Goal: Information Seeking & Learning: Learn about a topic

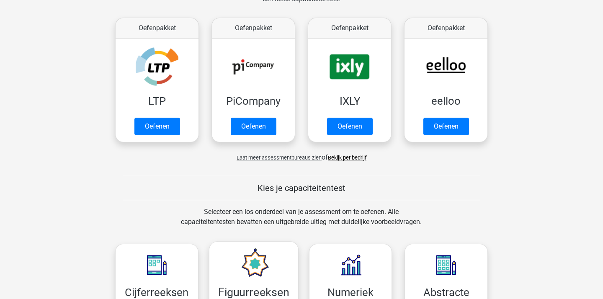
scroll to position [186, 0]
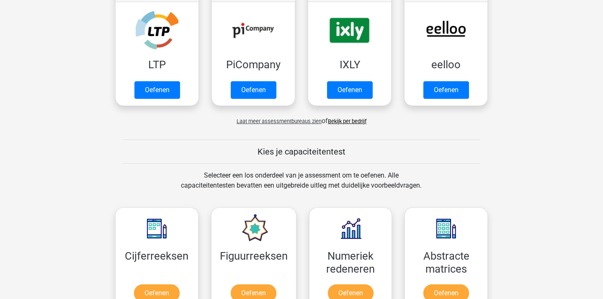
click at [295, 121] on span "Laat meer assessmentbureaus zien" at bounding box center [279, 121] width 85 height 6
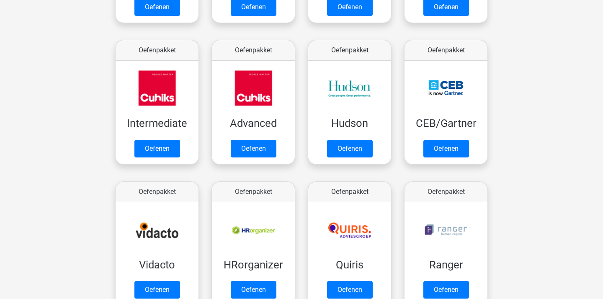
scroll to position [180, 0]
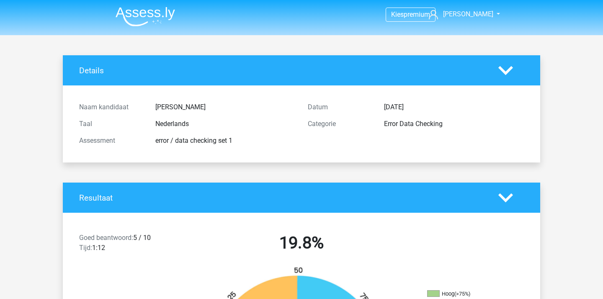
click at [144, 21] on img at bounding box center [145, 17] width 59 height 20
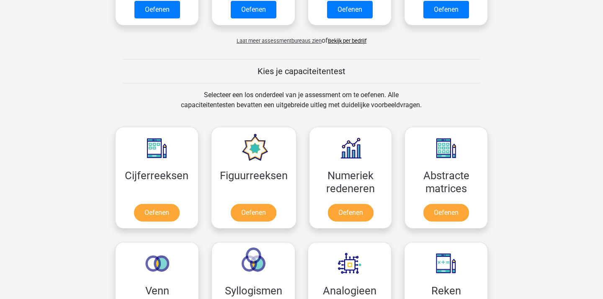
scroll to position [260, 0]
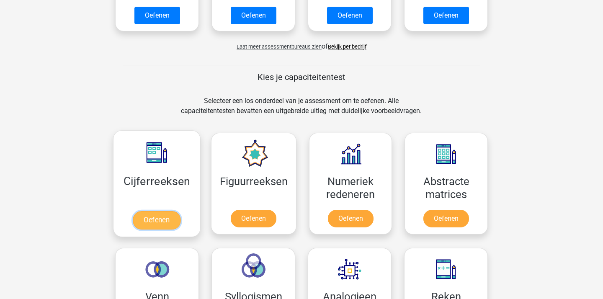
click at [170, 211] on link "Oefenen" at bounding box center [157, 220] width 48 height 18
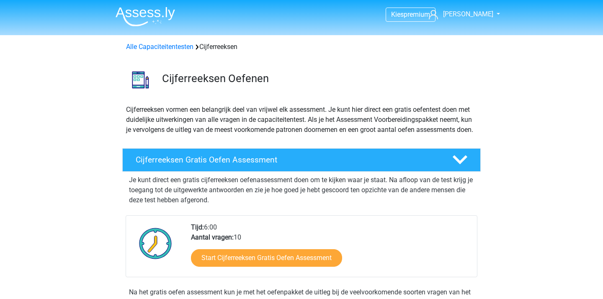
click at [140, 21] on img at bounding box center [145, 17] width 59 height 20
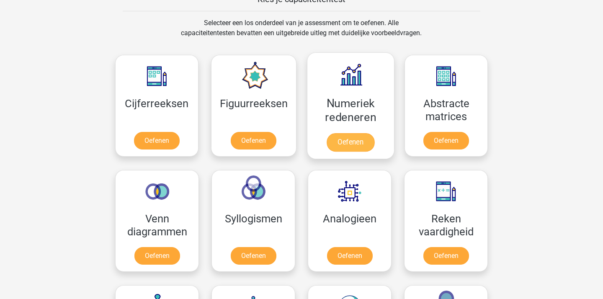
scroll to position [342, 0]
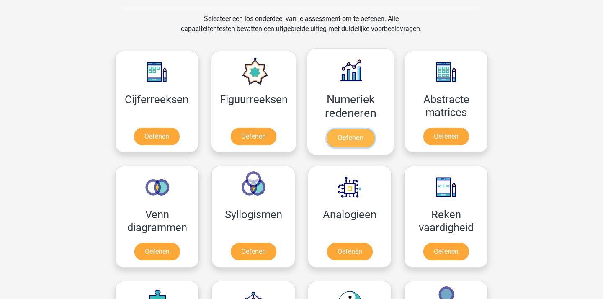
click at [359, 129] on link "Oefenen" at bounding box center [351, 138] width 48 height 18
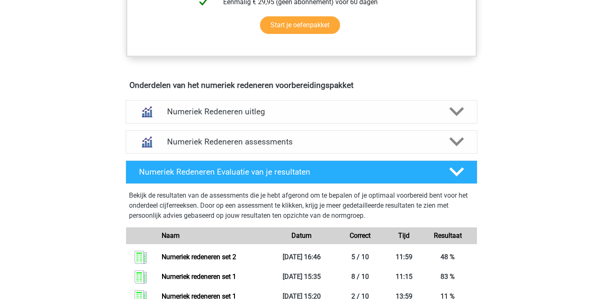
scroll to position [499, 0]
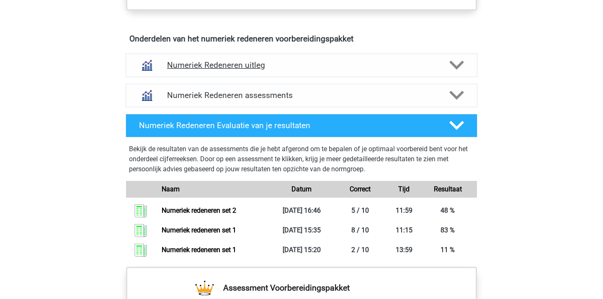
click at [349, 67] on h4 "Numeriek Redeneren uitleg" at bounding box center [301, 65] width 269 height 10
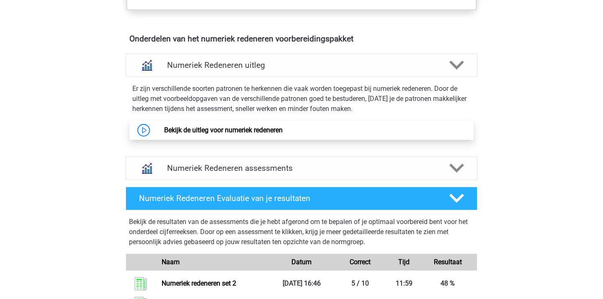
click at [260, 126] on link "Bekijk de uitleg voor numeriek redeneren" at bounding box center [223, 130] width 119 height 8
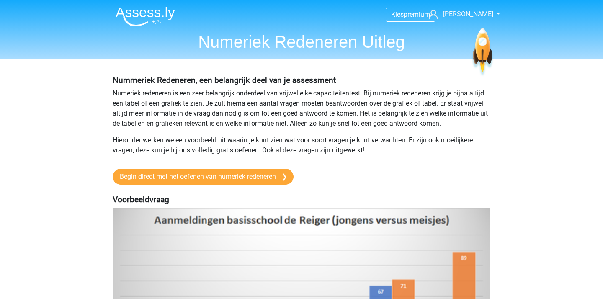
click at [155, 16] on img at bounding box center [145, 17] width 59 height 20
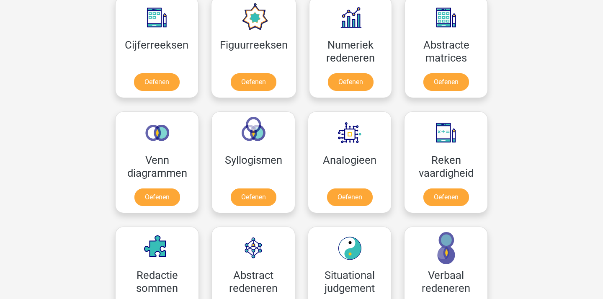
scroll to position [397, 0]
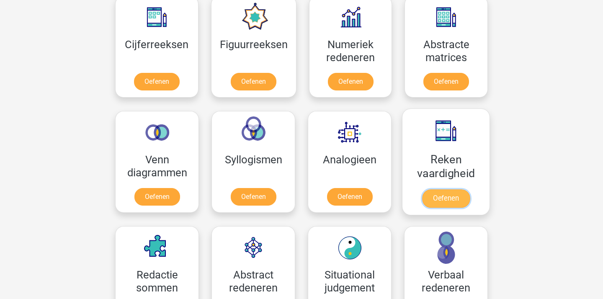
click at [438, 189] on link "Oefenen" at bounding box center [446, 198] width 48 height 18
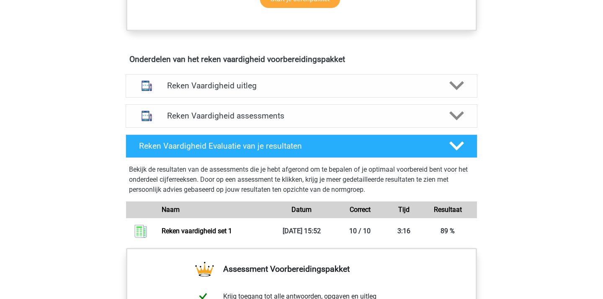
scroll to position [449, 0]
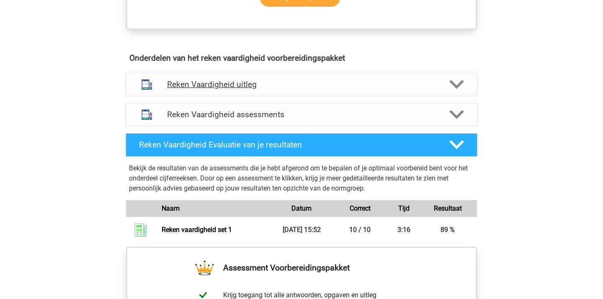
click at [280, 89] on h4 "Reken Vaardigheid uitleg" at bounding box center [301, 85] width 269 height 10
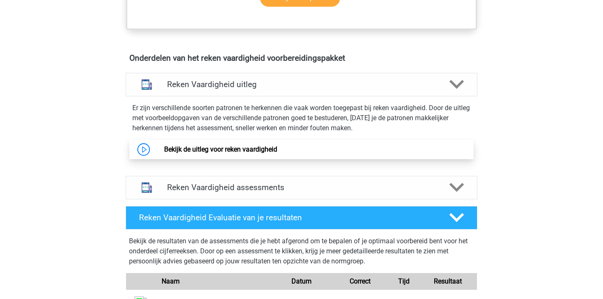
click at [242, 152] on link "Bekijk de uitleg voor reken vaardigheid" at bounding box center [220, 149] width 113 height 8
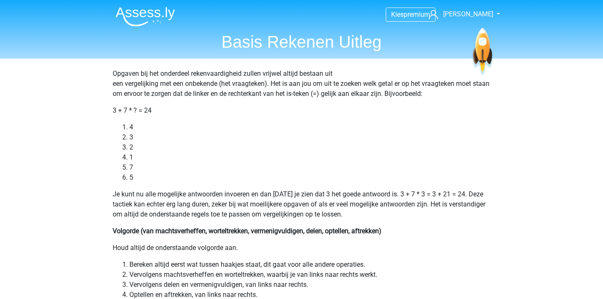
click at [144, 15] on img at bounding box center [145, 17] width 59 height 20
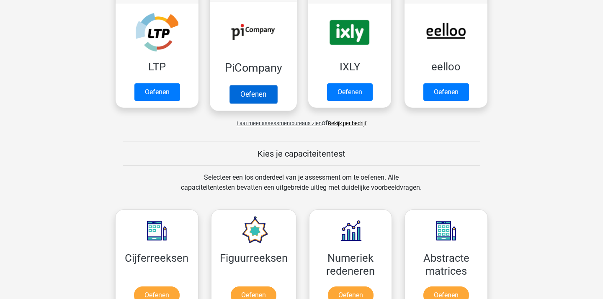
scroll to position [414, 0]
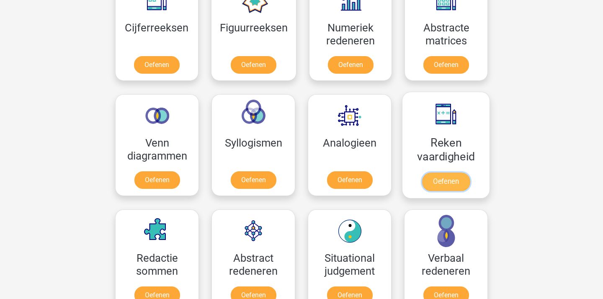
click at [422, 173] on link "Oefenen" at bounding box center [446, 182] width 48 height 18
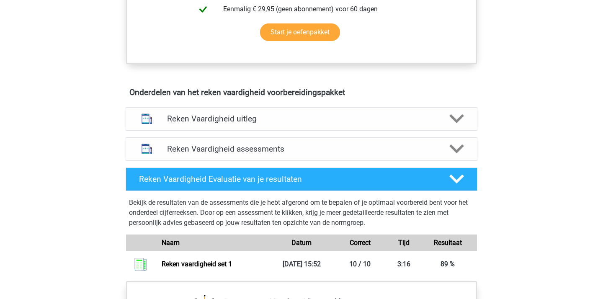
scroll to position [477, 0]
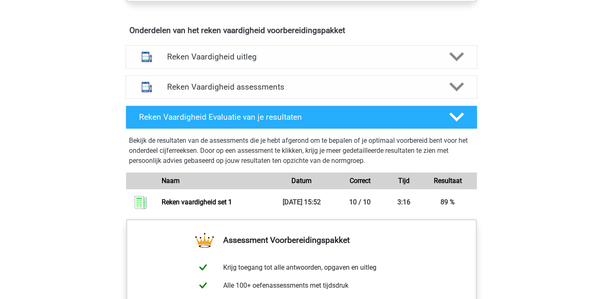
click at [389, 91] on h4 "Reken Vaardigheid assessments" at bounding box center [301, 87] width 269 height 10
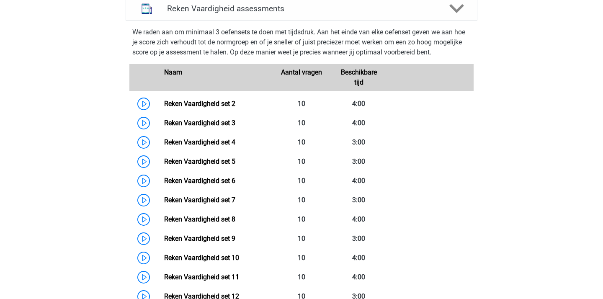
scroll to position [556, 0]
click at [235, 102] on link "Reken Vaardigheid set 2" at bounding box center [199, 103] width 71 height 8
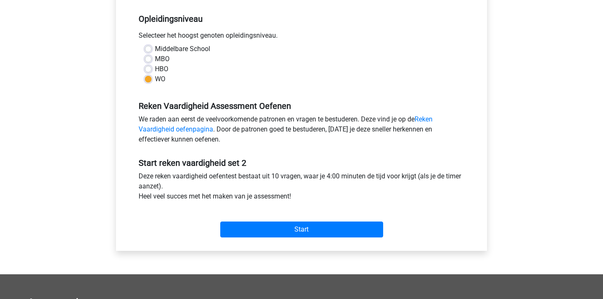
scroll to position [172, 0]
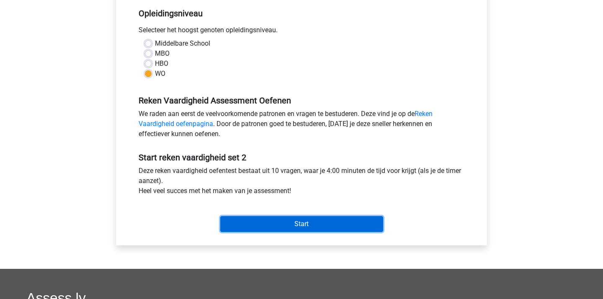
click at [315, 228] on input "Start" at bounding box center [301, 224] width 163 height 16
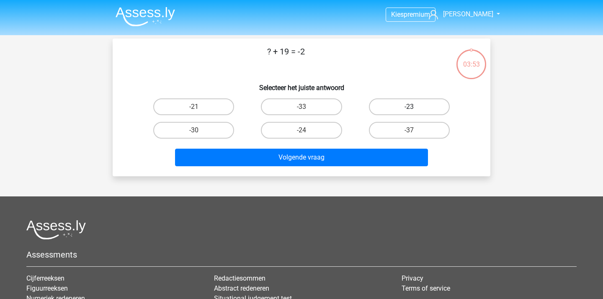
click at [430, 111] on label "-23" at bounding box center [409, 106] width 81 height 17
click at [415, 111] on input "-23" at bounding box center [411, 109] width 5 height 5
radio input "true"
click at [201, 103] on label "-21" at bounding box center [193, 106] width 81 height 17
click at [199, 107] on input "-21" at bounding box center [196, 109] width 5 height 5
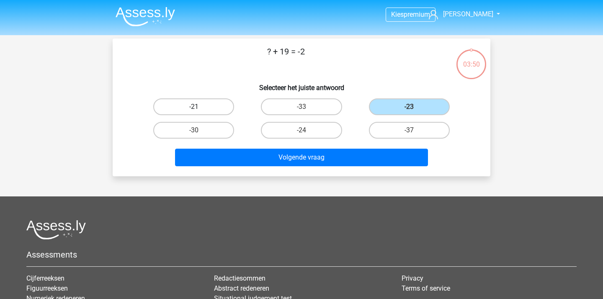
radio input "true"
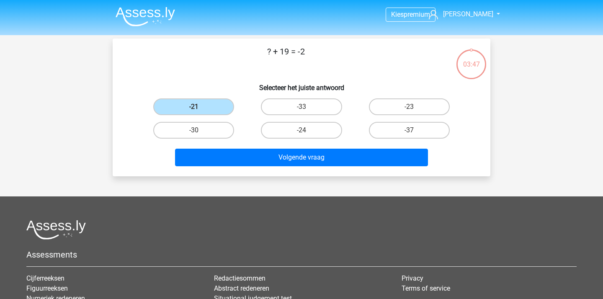
click at [343, 168] on div "Volgende vraag" at bounding box center [301, 159] width 323 height 21
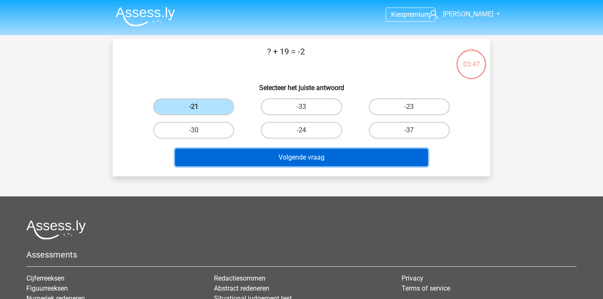
click at [368, 152] on button "Volgende vraag" at bounding box center [301, 158] width 253 height 18
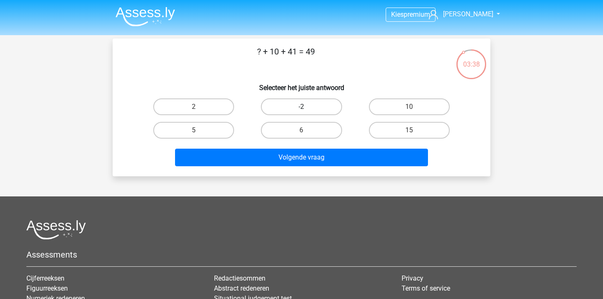
click at [303, 103] on label "-2" at bounding box center [301, 106] width 81 height 17
click at [303, 107] on input "-2" at bounding box center [304, 109] width 5 height 5
radio input "true"
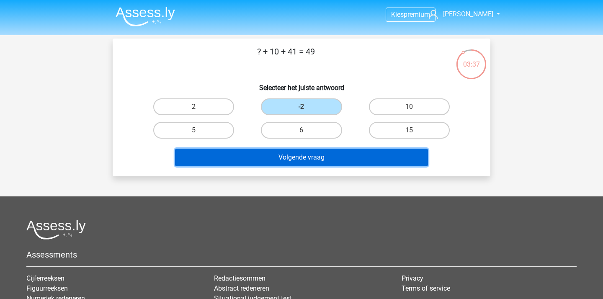
click at [319, 150] on button "Volgende vraag" at bounding box center [301, 158] width 253 height 18
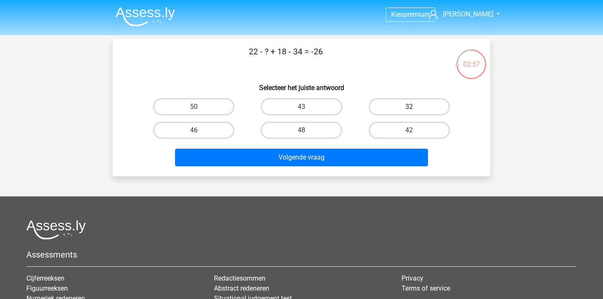
click at [392, 114] on label "32" at bounding box center [409, 106] width 81 height 17
click at [409, 112] on input "32" at bounding box center [411, 109] width 5 height 5
radio input "true"
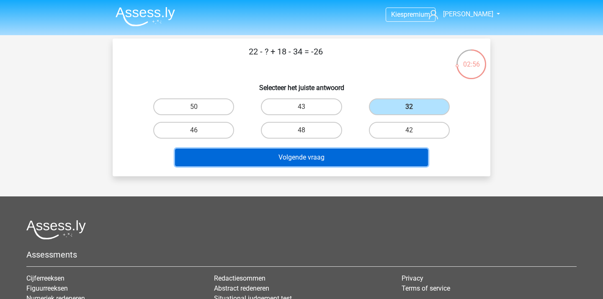
click at [348, 155] on button "Volgende vraag" at bounding box center [301, 158] width 253 height 18
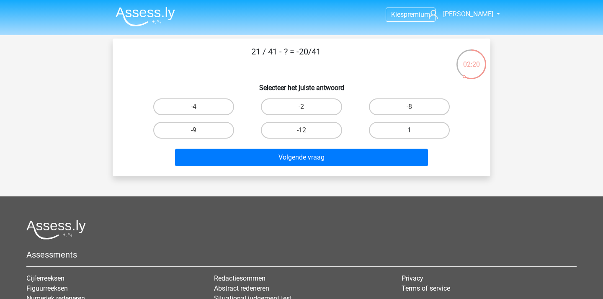
click at [424, 129] on label "1" at bounding box center [409, 130] width 81 height 17
click at [415, 130] on input "1" at bounding box center [411, 132] width 5 height 5
radio input "true"
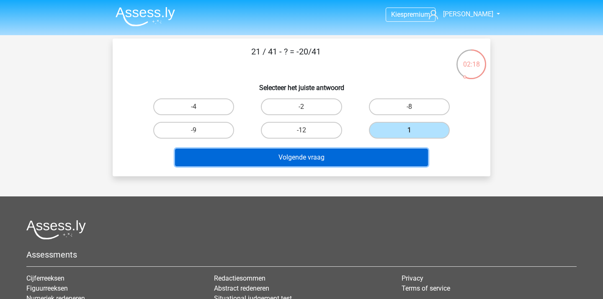
click at [327, 161] on button "Volgende vraag" at bounding box center [301, 158] width 253 height 18
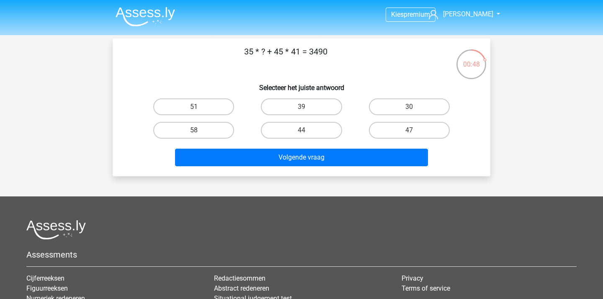
click at [199, 134] on input "58" at bounding box center [196, 132] width 5 height 5
radio input "true"
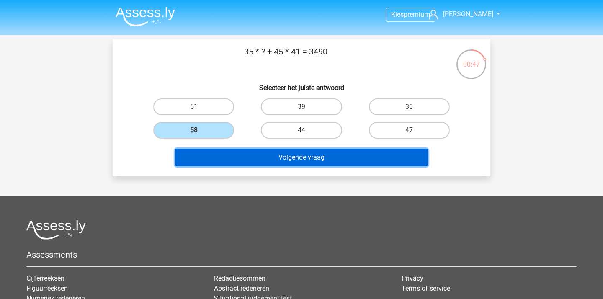
click at [262, 157] on button "Volgende vraag" at bounding box center [301, 158] width 253 height 18
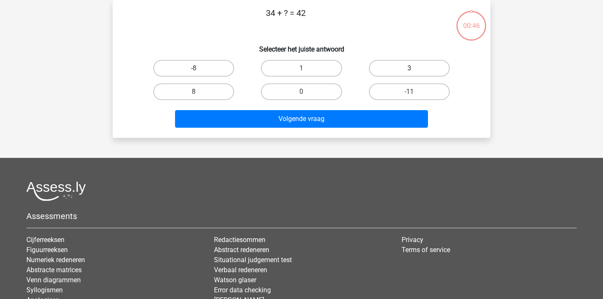
scroll to position [10, 0]
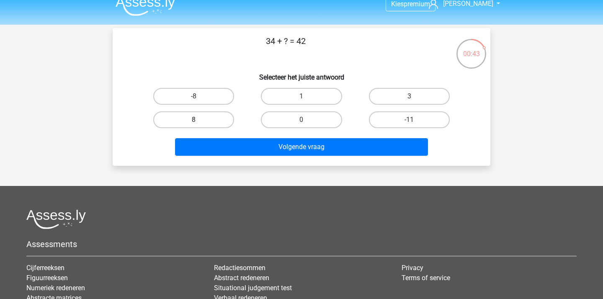
click at [207, 123] on label "8" at bounding box center [193, 119] width 81 height 17
click at [199, 123] on input "8" at bounding box center [196, 122] width 5 height 5
radio input "true"
click at [306, 158] on div "Volgende vraag" at bounding box center [301, 148] width 323 height 21
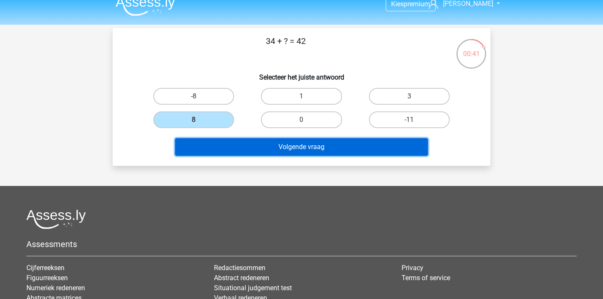
click at [318, 150] on button "Volgende vraag" at bounding box center [301, 147] width 253 height 18
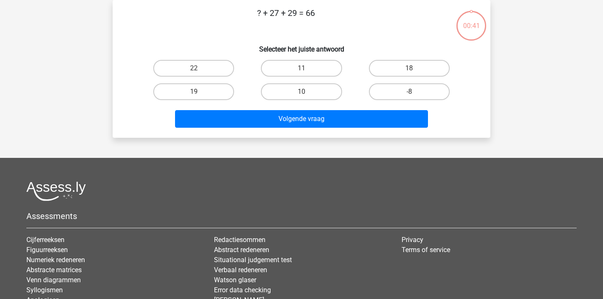
scroll to position [0, 0]
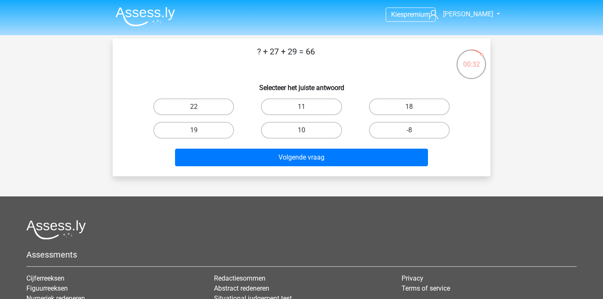
click at [303, 132] on input "10" at bounding box center [304, 132] width 5 height 5
radio input "true"
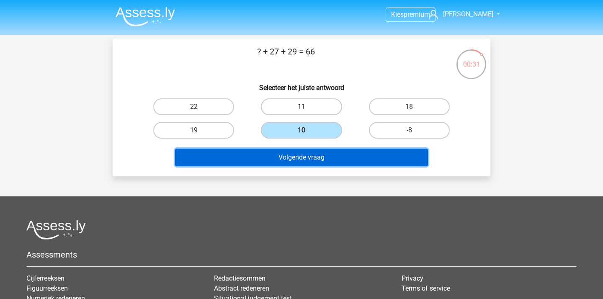
click at [303, 156] on button "Volgende vraag" at bounding box center [301, 158] width 253 height 18
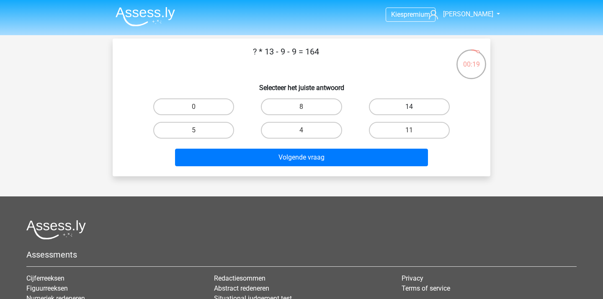
click at [421, 101] on label "14" at bounding box center [409, 106] width 81 height 17
click at [415, 107] on input "14" at bounding box center [411, 109] width 5 height 5
radio input "true"
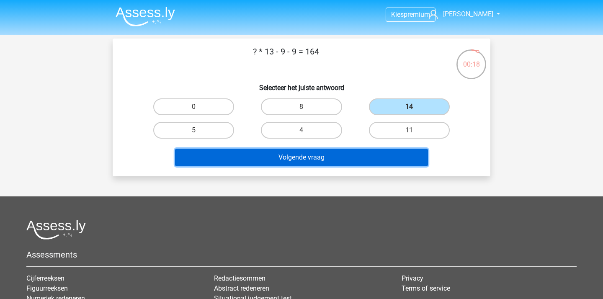
click at [308, 156] on button "Volgende vraag" at bounding box center [301, 158] width 253 height 18
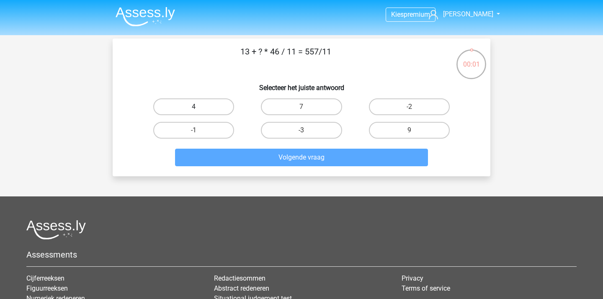
click at [196, 105] on label "4" at bounding box center [193, 106] width 81 height 17
click at [196, 107] on input "4" at bounding box center [196, 109] width 5 height 5
radio input "true"
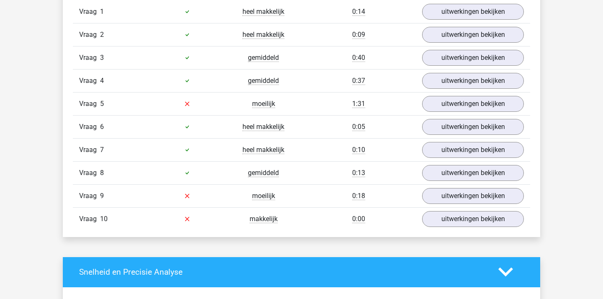
scroll to position [729, 0]
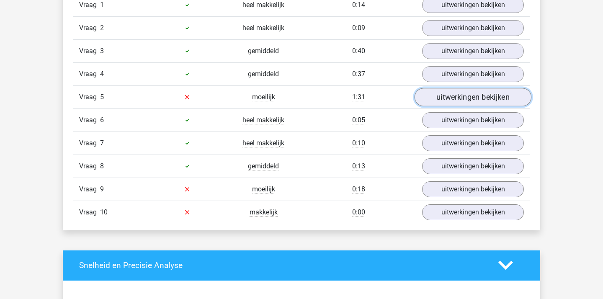
click at [484, 98] on link "uitwerkingen bekijken" at bounding box center [473, 97] width 117 height 18
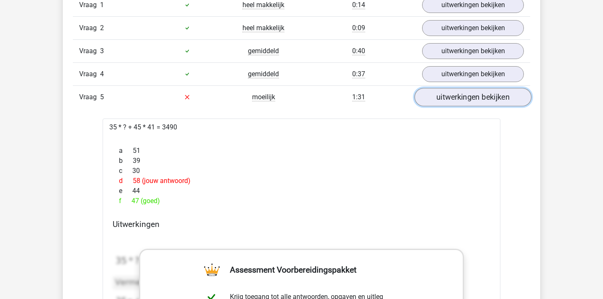
click at [484, 98] on link "uitwerkingen bekijken" at bounding box center [473, 97] width 117 height 18
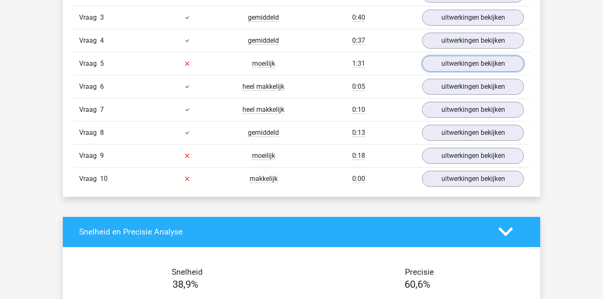
scroll to position [784, 0]
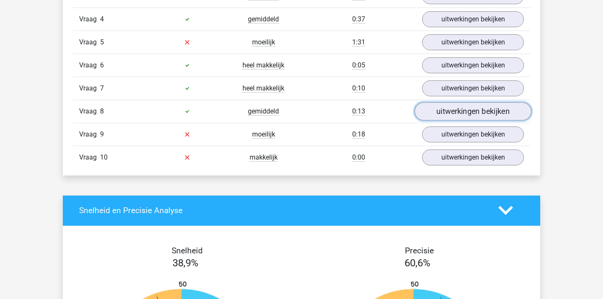
click at [452, 113] on link "uitwerkingen bekijken" at bounding box center [473, 111] width 117 height 18
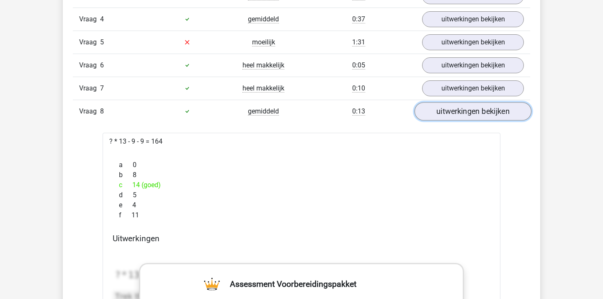
click at [452, 113] on link "uitwerkingen bekijken" at bounding box center [473, 111] width 117 height 18
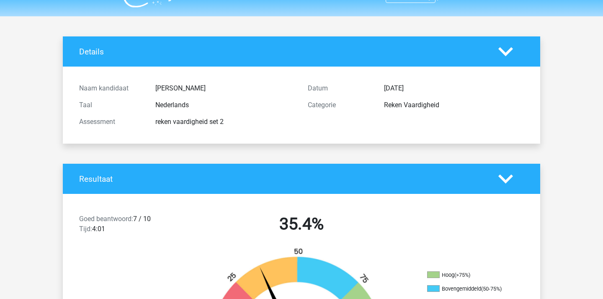
scroll to position [0, 0]
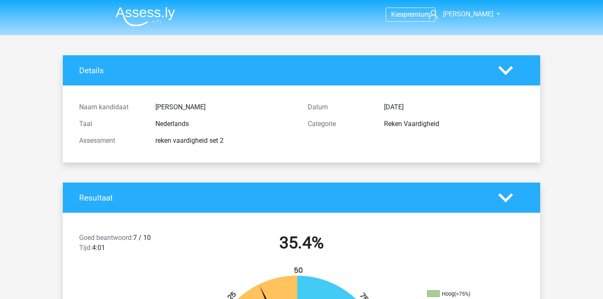
click at [148, 17] on img at bounding box center [145, 17] width 59 height 20
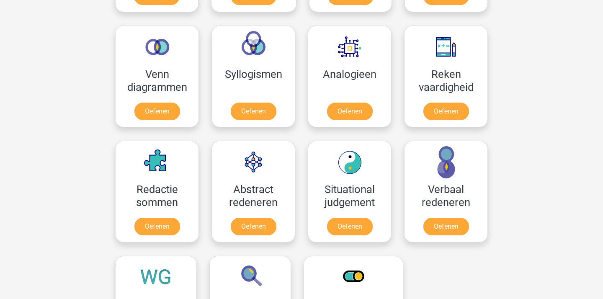
scroll to position [553, 0]
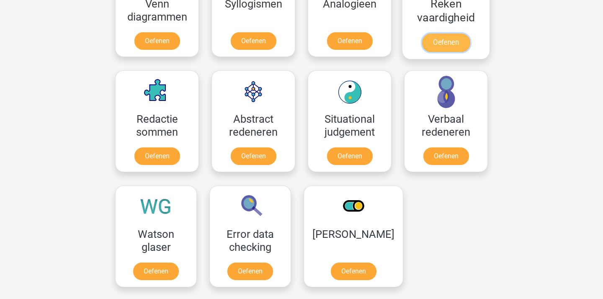
click at [451, 34] on link "Oefenen" at bounding box center [446, 43] width 48 height 18
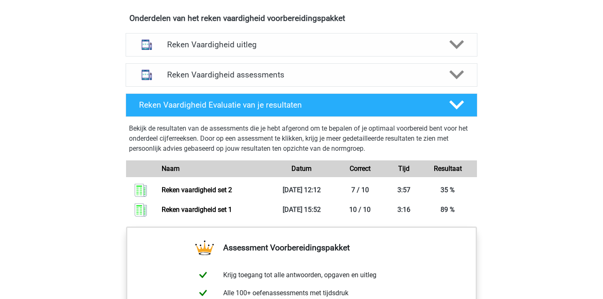
scroll to position [490, 0]
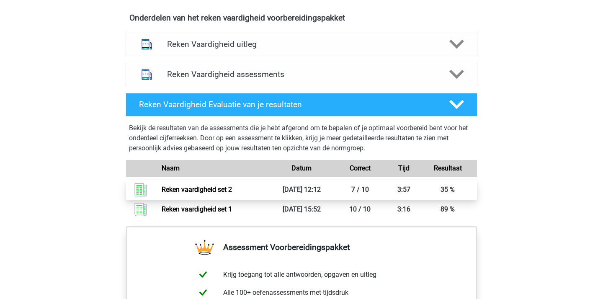
click at [232, 191] on link "Reken vaardigheid set 2" at bounding box center [197, 190] width 70 height 8
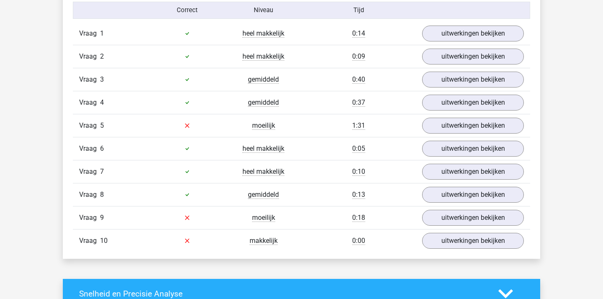
scroll to position [700, 0]
click at [487, 131] on link "uitwerkingen bekijken" at bounding box center [473, 126] width 117 height 18
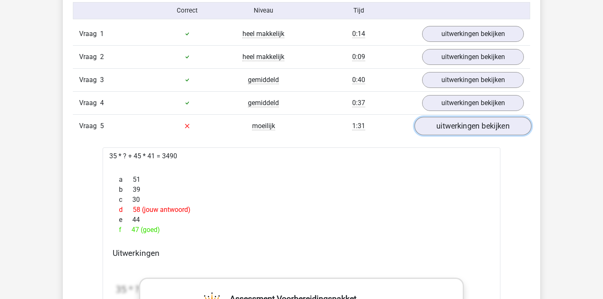
click at [457, 122] on link "uitwerkingen bekijken" at bounding box center [473, 126] width 117 height 18
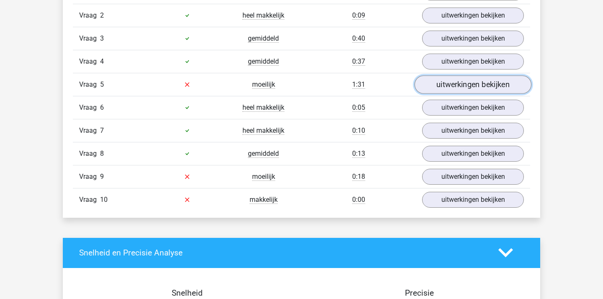
scroll to position [744, 0]
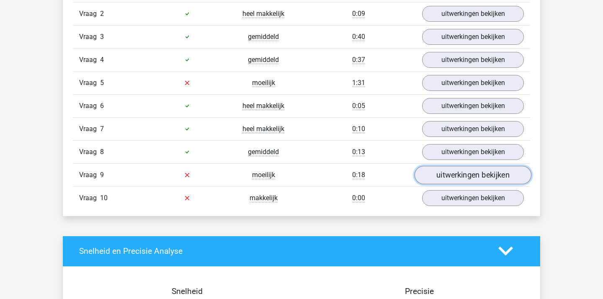
click at [458, 179] on link "uitwerkingen bekijken" at bounding box center [473, 175] width 117 height 18
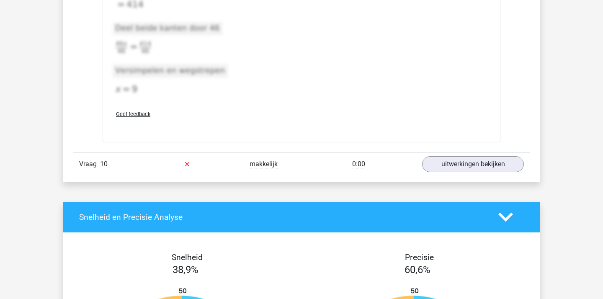
scroll to position [1526, 0]
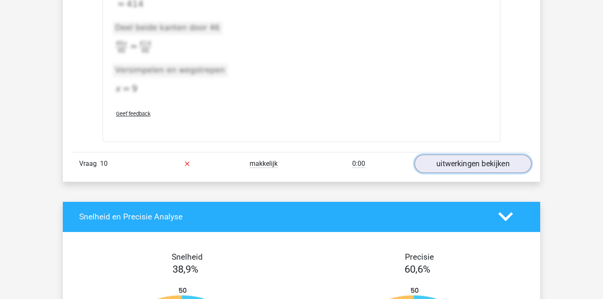
click at [457, 168] on link "uitwerkingen bekijken" at bounding box center [473, 164] width 117 height 18
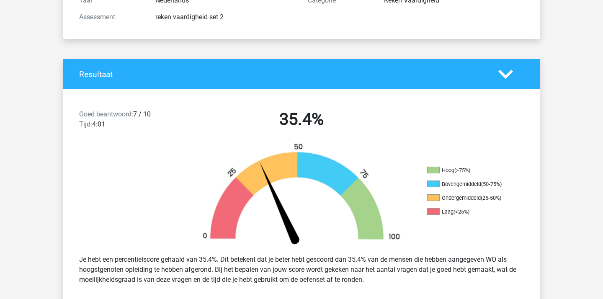
scroll to position [0, 0]
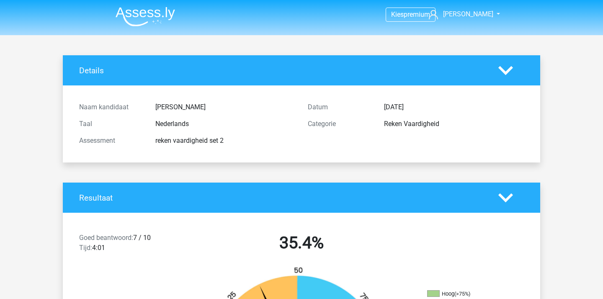
click at [156, 12] on img at bounding box center [145, 17] width 59 height 20
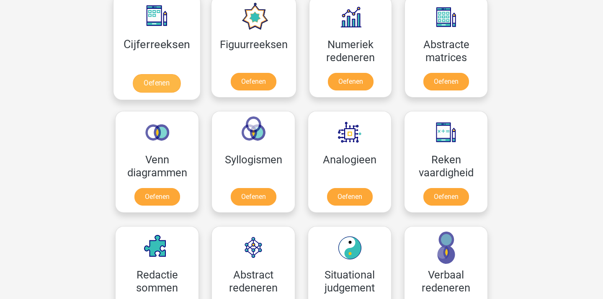
scroll to position [391, 0]
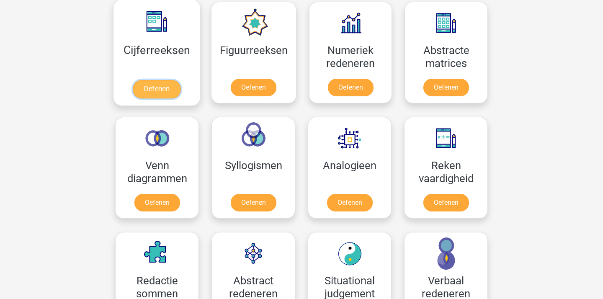
click at [173, 80] on link "Oefenen" at bounding box center [157, 89] width 48 height 18
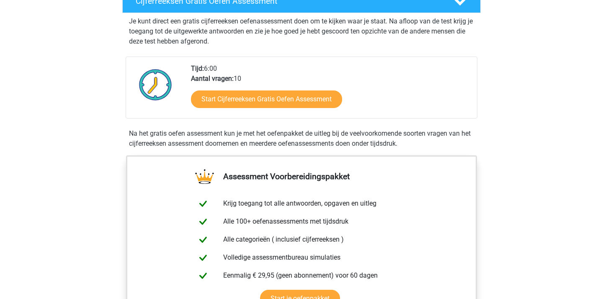
scroll to position [158, 0]
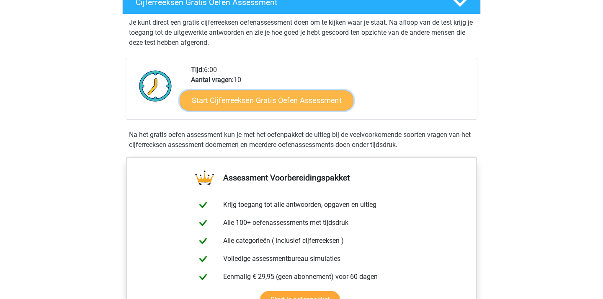
click at [275, 110] on link "Start Cijferreeksen Gratis Oefen Assessment" at bounding box center [267, 100] width 174 height 20
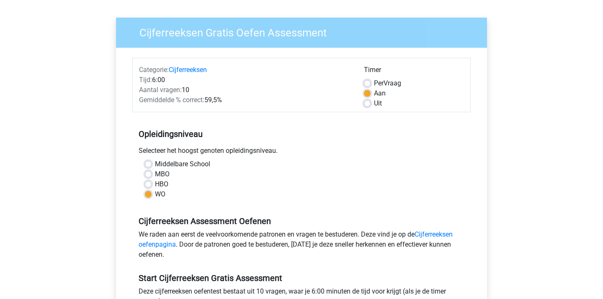
scroll to position [56, 0]
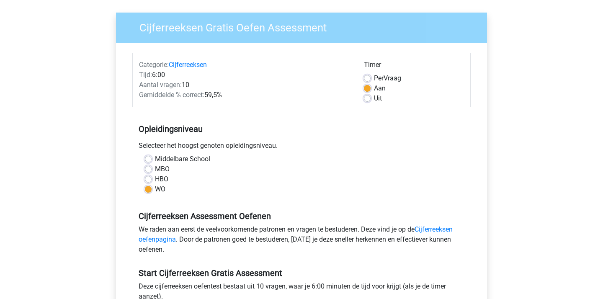
click at [155, 178] on label "HBO" at bounding box center [161, 179] width 13 height 10
click at [151, 178] on input "HBO" at bounding box center [148, 178] width 7 height 8
radio input "true"
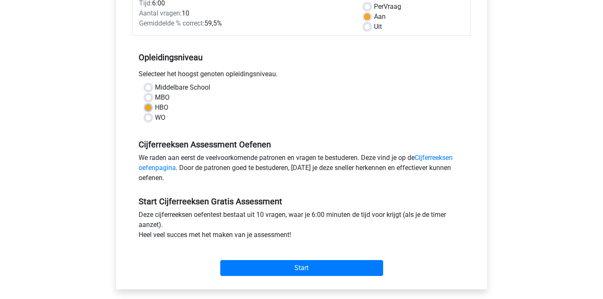
scroll to position [133, 0]
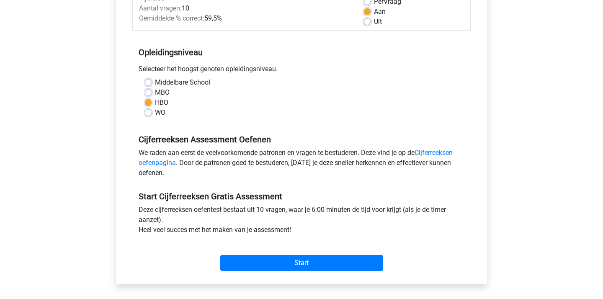
click at [155, 114] on label "WO" at bounding box center [160, 113] width 10 height 10
click at [150, 114] on input "WO" at bounding box center [148, 112] width 7 height 8
radio input "true"
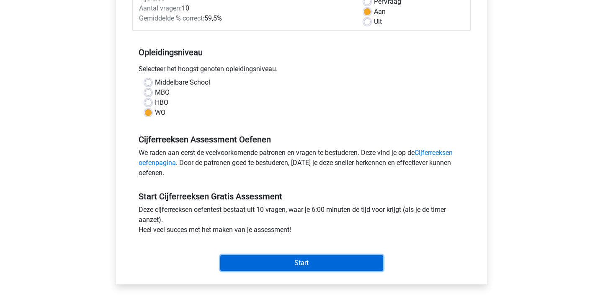
click at [297, 262] on input "Start" at bounding box center [301, 263] width 163 height 16
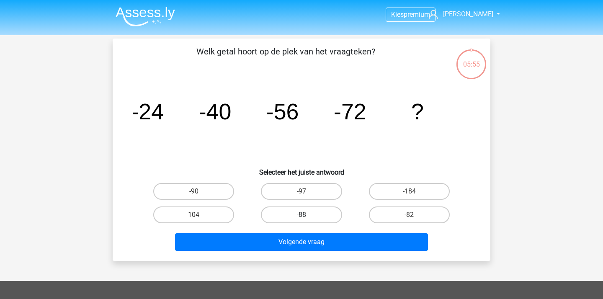
click at [318, 219] on label "-88" at bounding box center [301, 215] width 81 height 17
click at [307, 219] on input "-88" at bounding box center [304, 217] width 5 height 5
radio input "true"
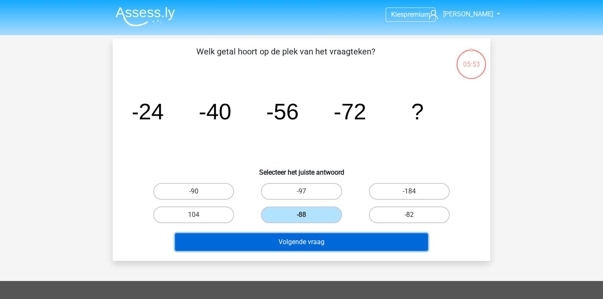
click at [283, 239] on button "Volgende vraag" at bounding box center [301, 242] width 253 height 18
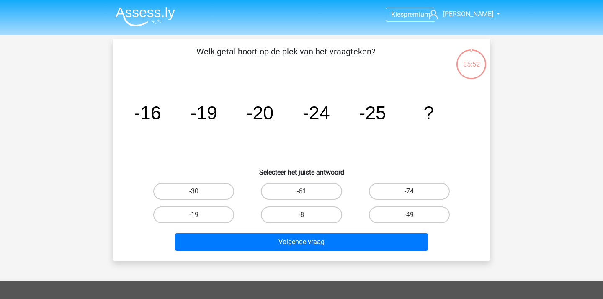
scroll to position [39, 0]
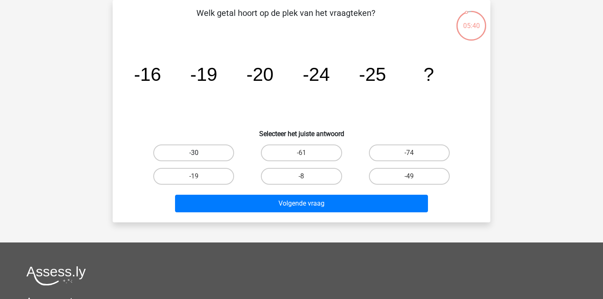
click at [223, 150] on label "-30" at bounding box center [193, 153] width 81 height 17
click at [199, 153] on input "-30" at bounding box center [196, 155] width 5 height 5
radio input "true"
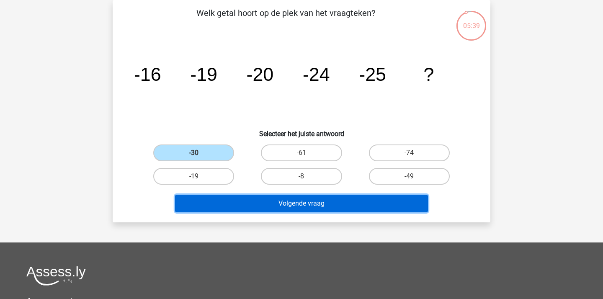
click at [274, 199] on button "Volgende vraag" at bounding box center [301, 204] width 253 height 18
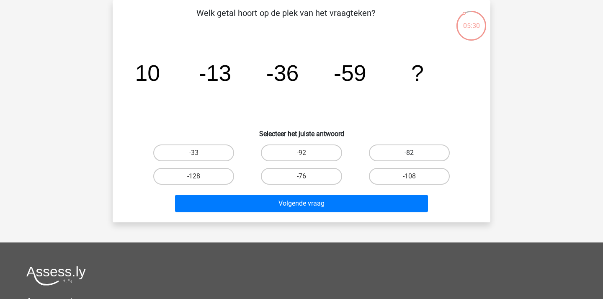
click at [382, 152] on label "-82" at bounding box center [409, 153] width 81 height 17
click at [409, 153] on input "-82" at bounding box center [411, 155] width 5 height 5
radio input "true"
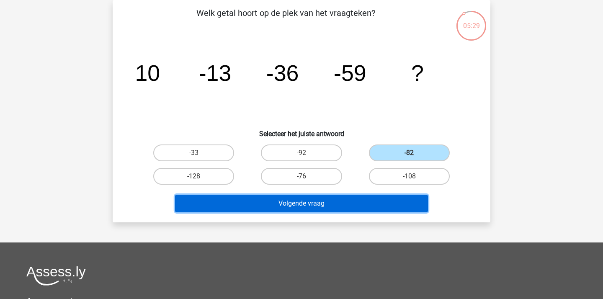
click at [309, 198] on button "Volgende vraag" at bounding box center [301, 204] width 253 height 18
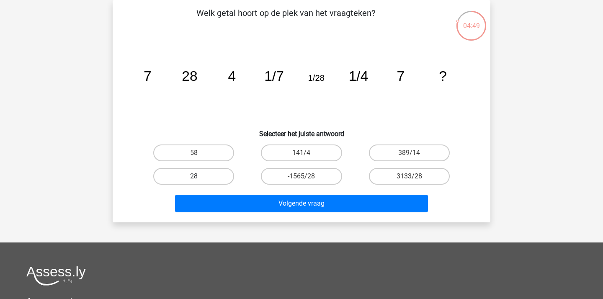
click at [181, 175] on label "28" at bounding box center [193, 176] width 81 height 17
click at [194, 176] on input "28" at bounding box center [196, 178] width 5 height 5
radio input "true"
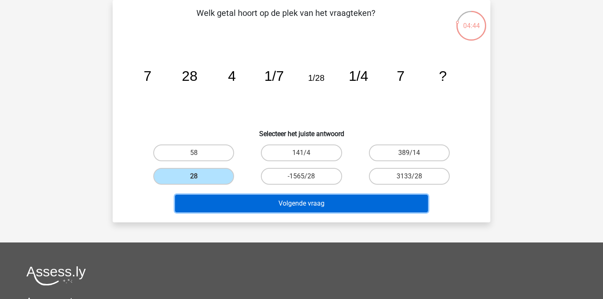
click at [267, 205] on button "Volgende vraag" at bounding box center [301, 204] width 253 height 18
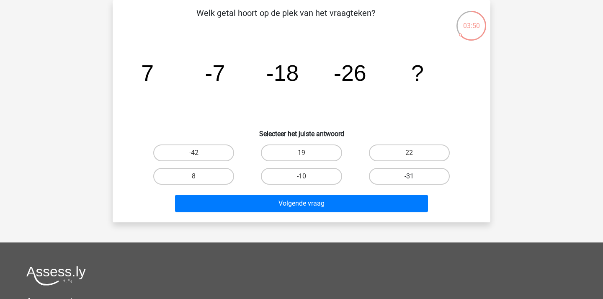
click at [405, 177] on label "-31" at bounding box center [409, 176] width 81 height 17
click at [409, 177] on input "-31" at bounding box center [411, 178] width 5 height 5
radio input "true"
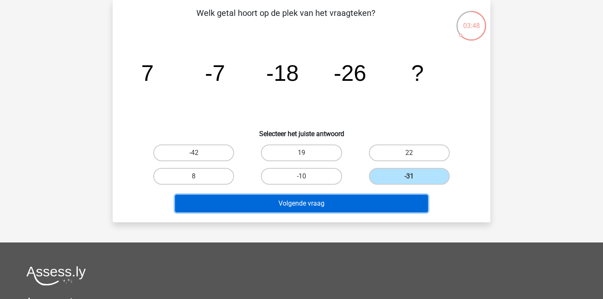
click at [327, 201] on button "Volgende vraag" at bounding box center [301, 204] width 253 height 18
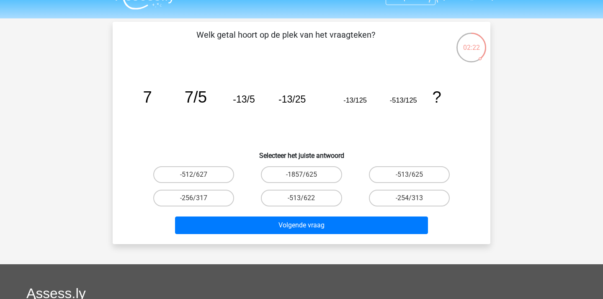
scroll to position [15, 0]
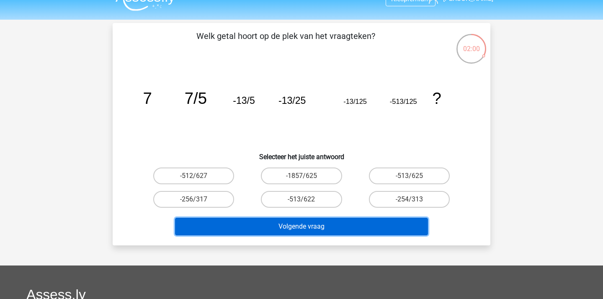
click at [353, 232] on button "Volgende vraag" at bounding box center [301, 227] width 253 height 18
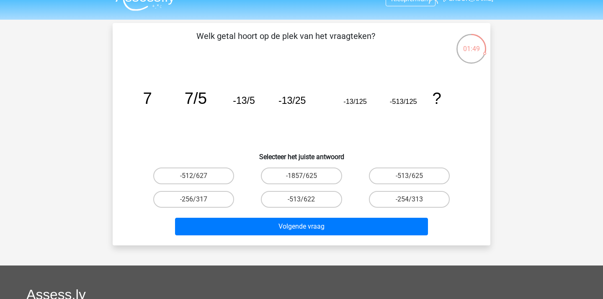
click at [452, 128] on icon "image/svg+xml 7 7/5 -13/5 -13/25 -13/125 -513/125 ?" at bounding box center [302, 104] width 338 height 85
click at [413, 171] on label "-513/625" at bounding box center [409, 176] width 81 height 17
click at [413, 176] on input "-513/625" at bounding box center [411, 178] width 5 height 5
radio input "true"
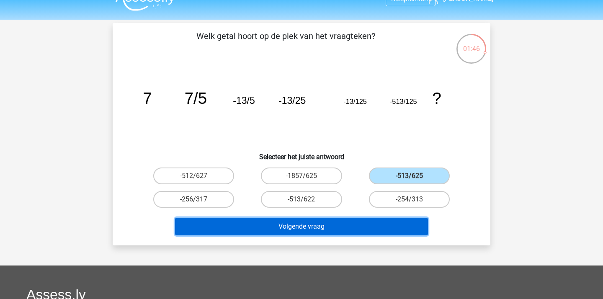
click at [335, 219] on button "Volgende vraag" at bounding box center [301, 227] width 253 height 18
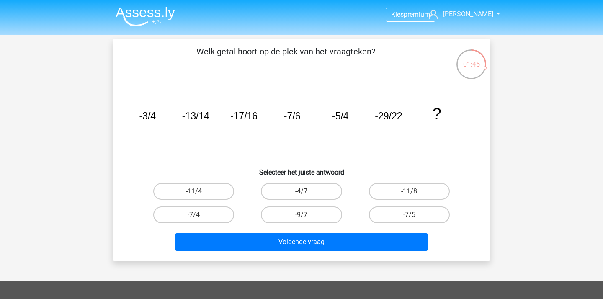
scroll to position [4, 0]
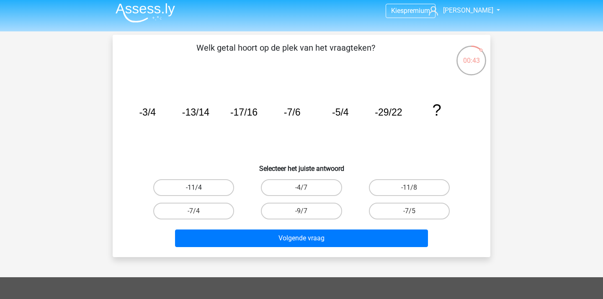
click at [225, 191] on label "-11/4" at bounding box center [193, 187] width 81 height 17
click at [199, 191] on input "-11/4" at bounding box center [196, 190] width 5 height 5
radio input "true"
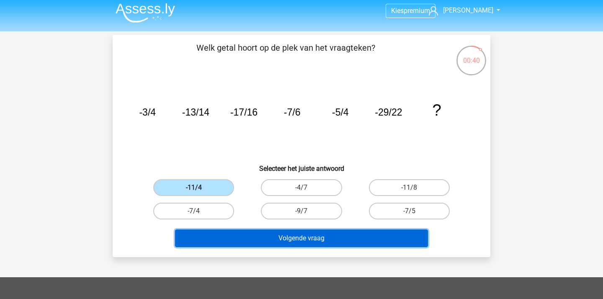
click at [282, 241] on button "Volgende vraag" at bounding box center [301, 239] width 253 height 18
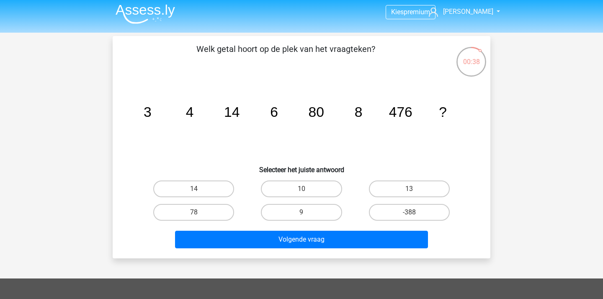
scroll to position [2, 0]
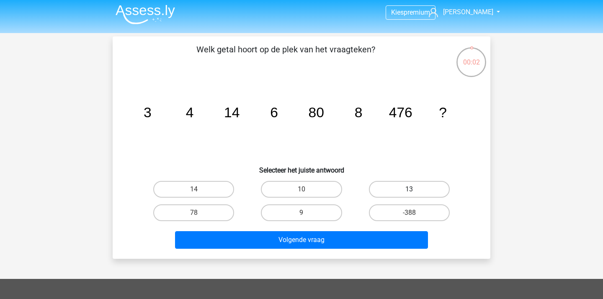
click at [398, 184] on label "13" at bounding box center [409, 189] width 81 height 17
click at [409, 189] on input "13" at bounding box center [411, 191] width 5 height 5
radio input "true"
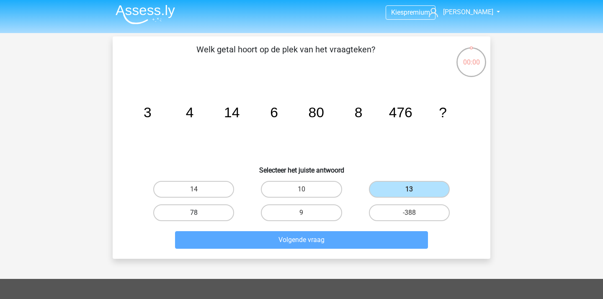
click at [228, 218] on label "78" at bounding box center [193, 212] width 81 height 17
click at [199, 218] on input "78" at bounding box center [196, 215] width 5 height 5
radio input "true"
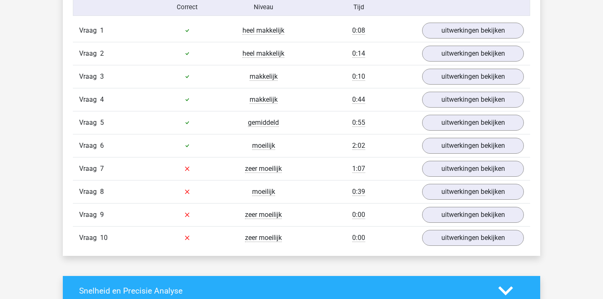
scroll to position [710, 0]
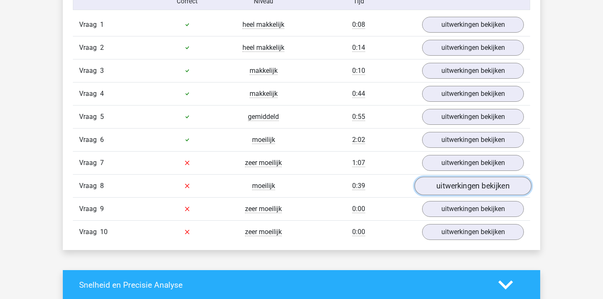
click at [440, 180] on link "uitwerkingen bekijken" at bounding box center [473, 186] width 117 height 18
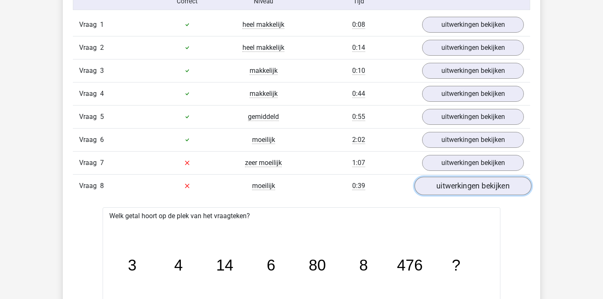
click at [440, 180] on link "uitwerkingen bekijken" at bounding box center [473, 186] width 117 height 18
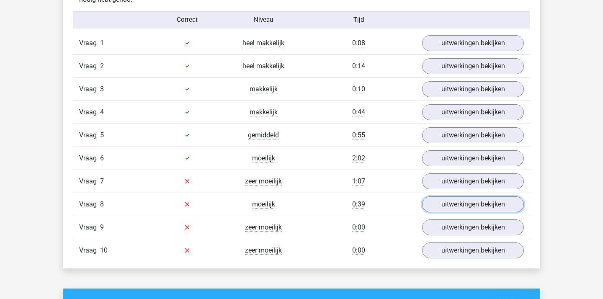
scroll to position [707, 0]
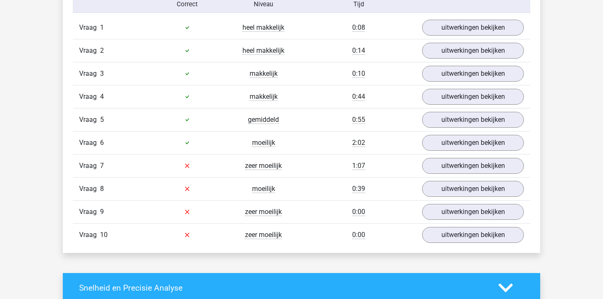
click at [173, 142] on div at bounding box center [187, 143] width 76 height 10
click at [440, 148] on link "uitwerkingen bekijken" at bounding box center [473, 143] width 117 height 18
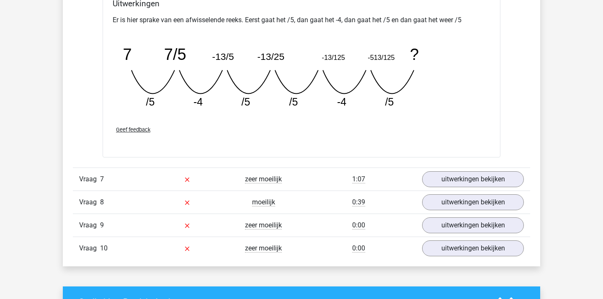
scroll to position [1067, 0]
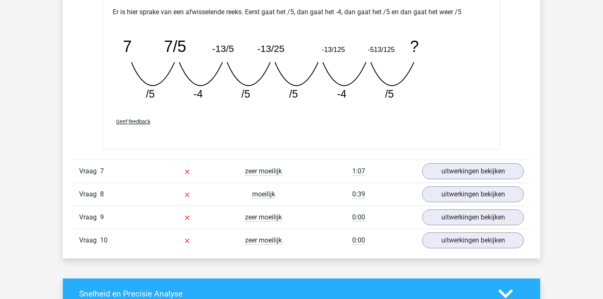
click at [205, 169] on div at bounding box center [187, 171] width 76 height 10
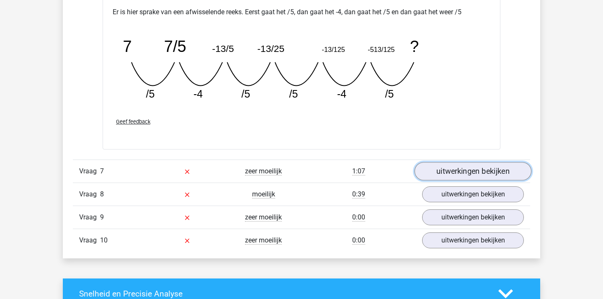
click at [425, 178] on link "uitwerkingen bekijken" at bounding box center [473, 171] width 117 height 18
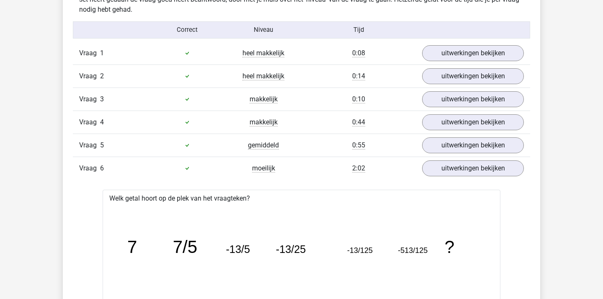
scroll to position [700, 0]
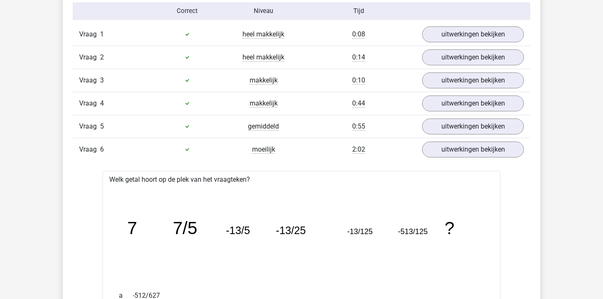
click at [170, 159] on div "Vraag 6 moeilijk 2:02 uitwerkingen bekijken" at bounding box center [301, 149] width 457 height 23
click at [496, 155] on link "uitwerkingen bekijken" at bounding box center [473, 149] width 117 height 18
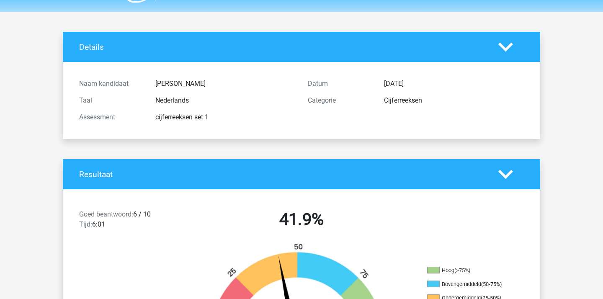
scroll to position [0, 0]
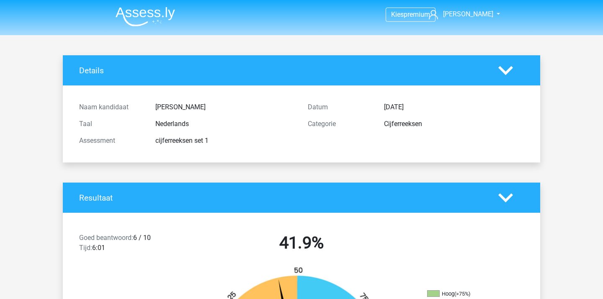
click at [152, 19] on img at bounding box center [145, 17] width 59 height 20
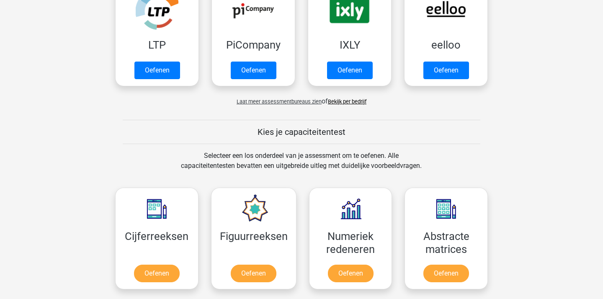
scroll to position [318, 0]
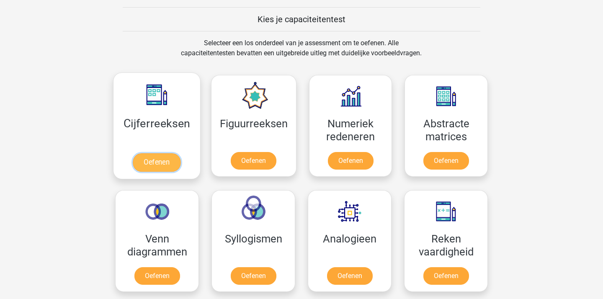
click at [159, 156] on link "Oefenen" at bounding box center [157, 162] width 48 height 18
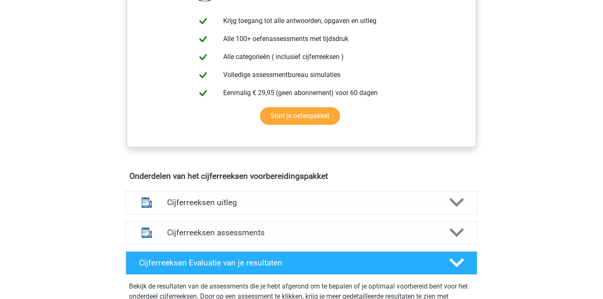
scroll to position [348, 0]
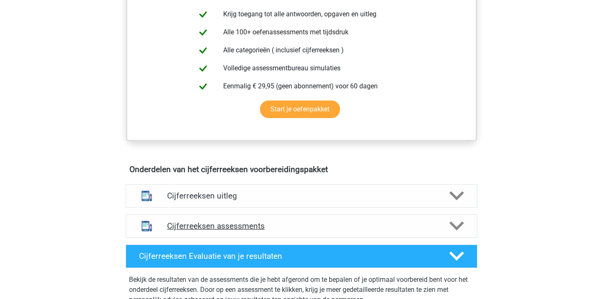
click at [241, 231] on h4 "Cijferreeksen assessments" at bounding box center [301, 226] width 269 height 10
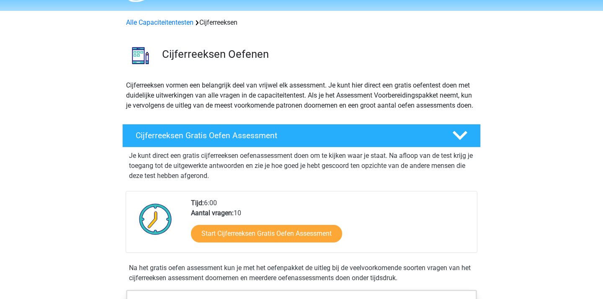
scroll to position [54, 0]
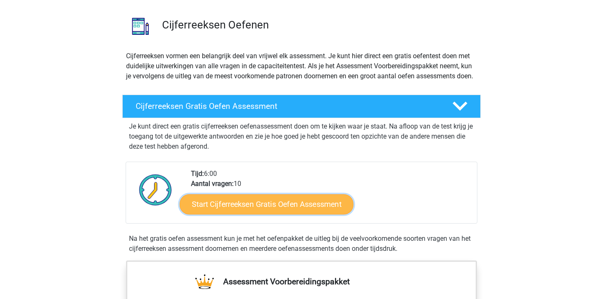
click at [239, 211] on link "Start Cijferreeksen Gratis Oefen Assessment" at bounding box center [267, 204] width 174 height 20
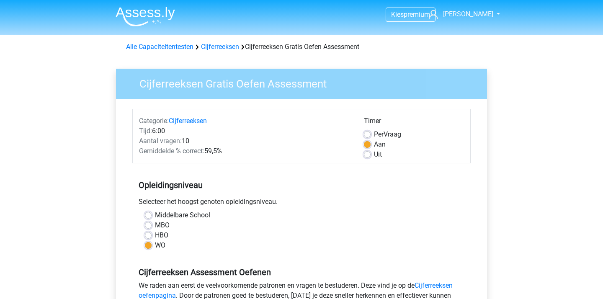
click at [153, 235] on div "HBO" at bounding box center [301, 235] width 313 height 10
click at [155, 237] on label "HBO" at bounding box center [161, 235] width 13 height 10
click at [147, 237] on input "HBO" at bounding box center [148, 234] width 7 height 8
radio input "true"
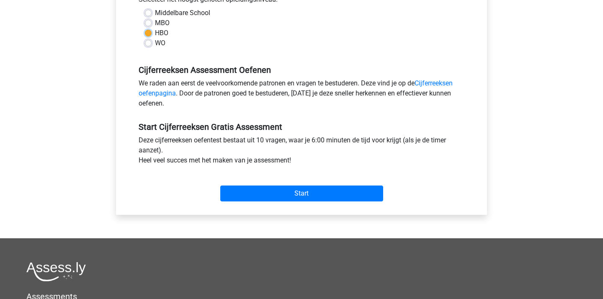
scroll to position [203, 0]
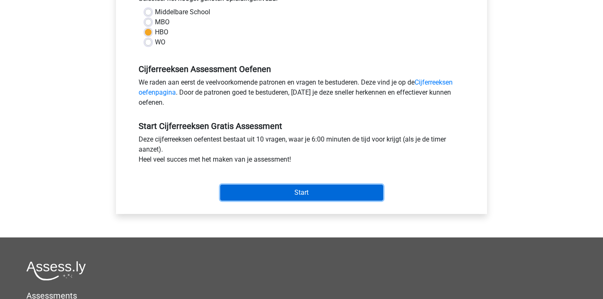
click at [284, 186] on input "Start" at bounding box center [301, 193] width 163 height 16
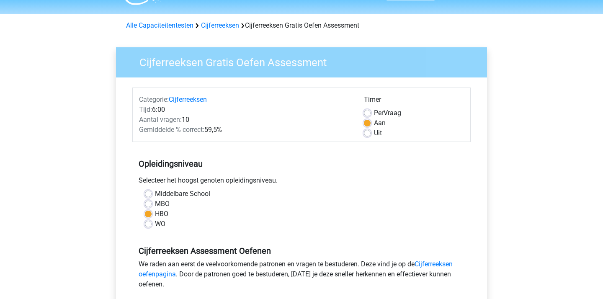
scroll to position [0, 0]
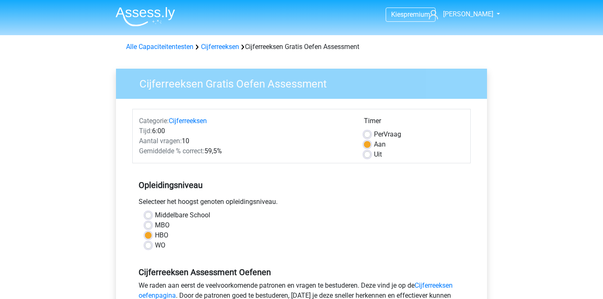
click at [153, 4] on li at bounding box center [142, 14] width 66 height 23
click at [151, 7] on img at bounding box center [145, 17] width 59 height 20
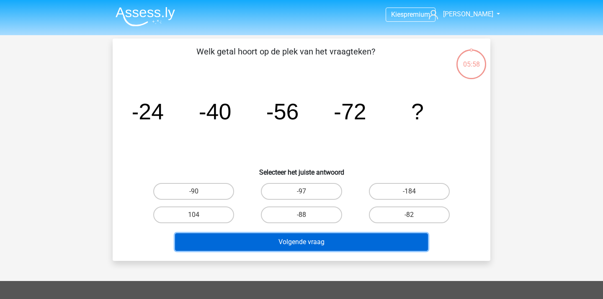
click at [296, 245] on button "Volgende vraag" at bounding box center [301, 242] width 253 height 18
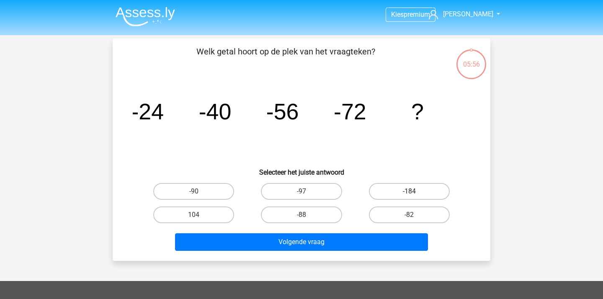
click at [400, 189] on label "-184" at bounding box center [409, 191] width 81 height 17
click at [409, 191] on input "-184" at bounding box center [411, 193] width 5 height 5
radio input "true"
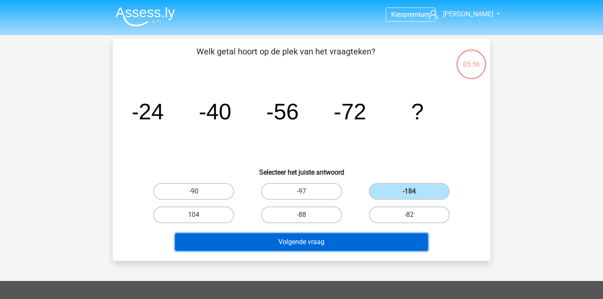
click at [297, 240] on button "Volgende vraag" at bounding box center [301, 242] width 253 height 18
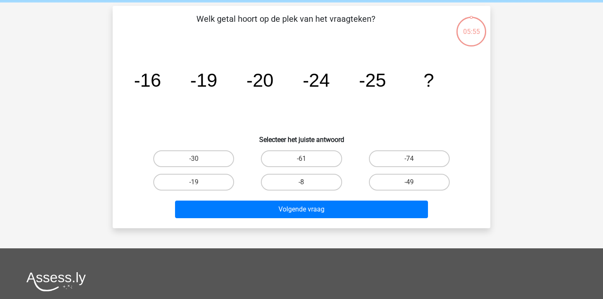
scroll to position [39, 0]
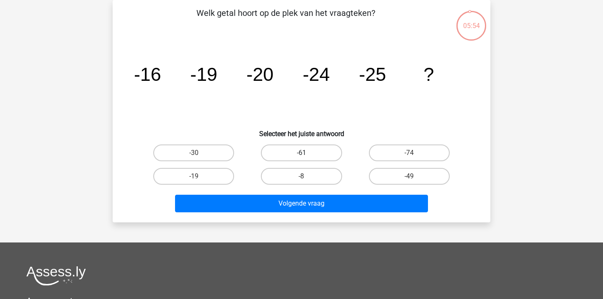
click at [307, 152] on label "-61" at bounding box center [301, 153] width 81 height 17
click at [307, 153] on input "-61" at bounding box center [304, 155] width 5 height 5
radio input "true"
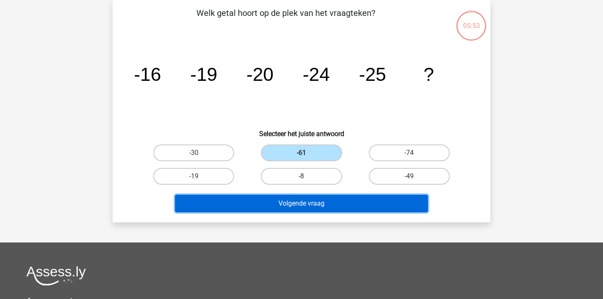
click at [300, 206] on button "Volgende vraag" at bounding box center [301, 204] width 253 height 18
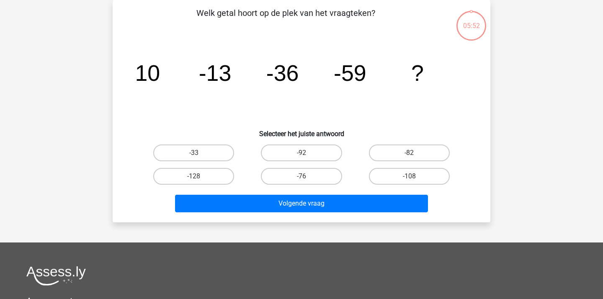
click at [196, 190] on div "Volgende vraag" at bounding box center [301, 202] width 351 height 28
click at [209, 178] on label "-128" at bounding box center [193, 176] width 81 height 17
click at [199, 178] on input "-128" at bounding box center [196, 178] width 5 height 5
radio input "true"
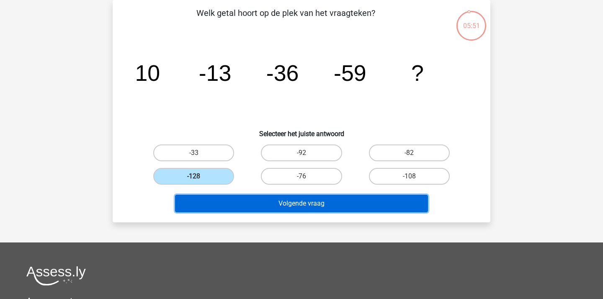
click at [243, 201] on button "Volgende vraag" at bounding box center [301, 204] width 253 height 18
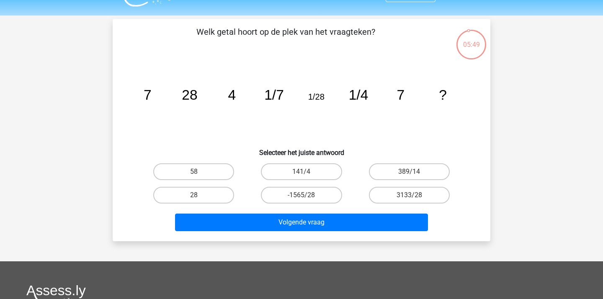
scroll to position [0, 0]
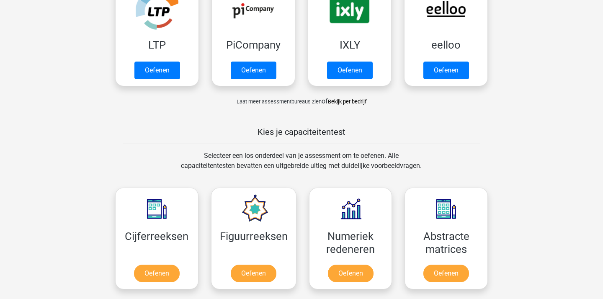
scroll to position [380, 0]
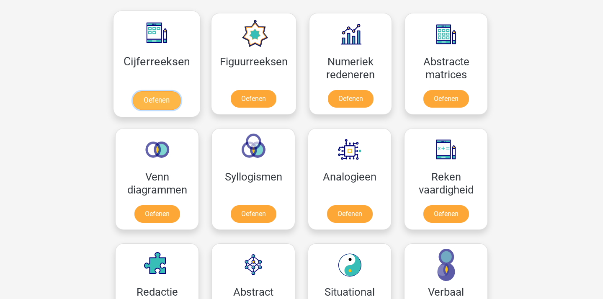
click at [181, 91] on link "Oefenen" at bounding box center [157, 100] width 48 height 18
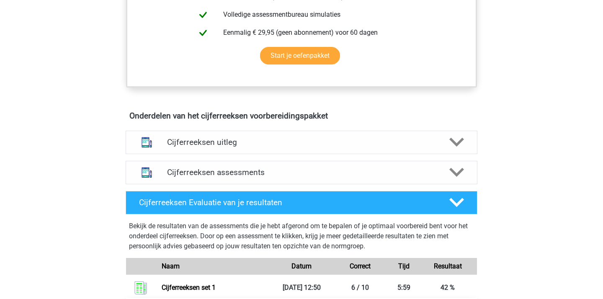
scroll to position [431, 0]
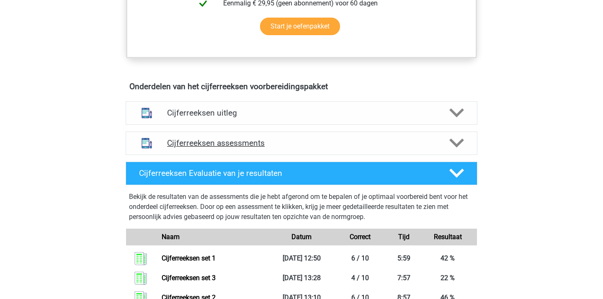
click at [219, 148] on h4 "Cijferreeksen assessments" at bounding box center [301, 143] width 269 height 10
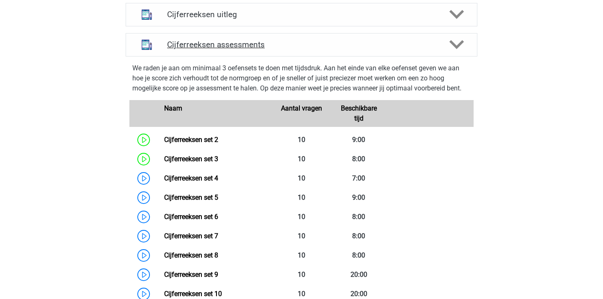
scroll to position [541, 0]
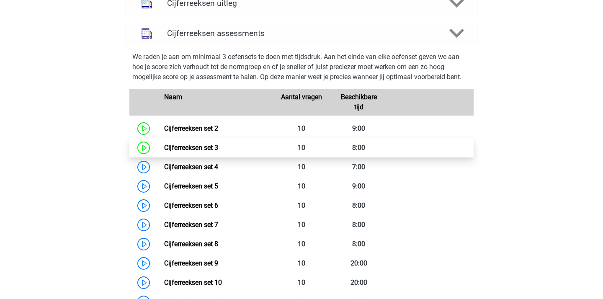
click at [218, 152] on link "Cijferreeksen set 3" at bounding box center [191, 148] width 54 height 8
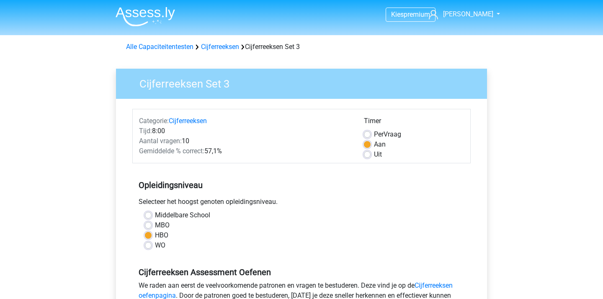
click at [153, 246] on div "WO" at bounding box center [301, 245] width 313 height 10
click at [155, 245] on label "WO" at bounding box center [160, 245] width 10 height 10
click at [151, 245] on input "WO" at bounding box center [148, 244] width 7 height 8
radio input "true"
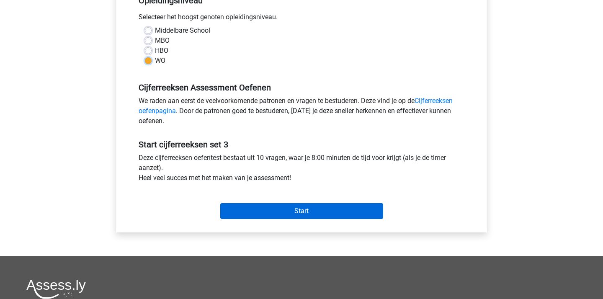
scroll to position [183, 0]
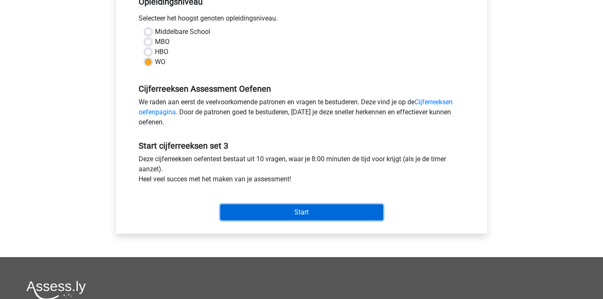
click at [274, 213] on input "Start" at bounding box center [301, 212] width 163 height 16
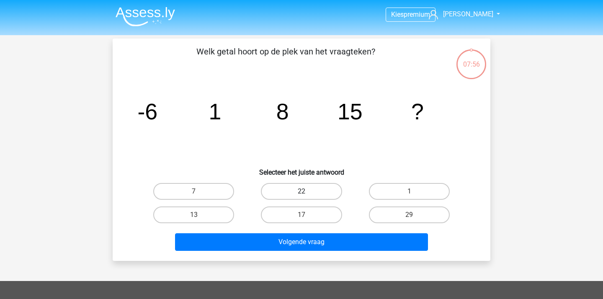
click at [306, 188] on label "22" at bounding box center [301, 191] width 81 height 17
click at [306, 191] on input "22" at bounding box center [304, 193] width 5 height 5
radio input "true"
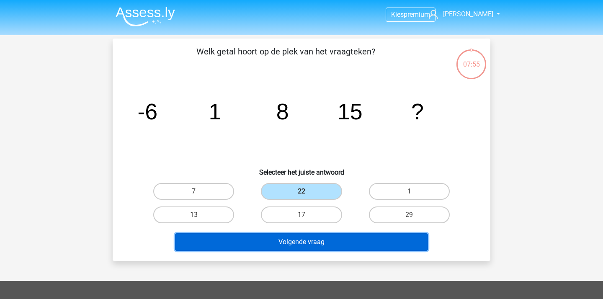
click at [320, 240] on button "Volgende vraag" at bounding box center [301, 242] width 253 height 18
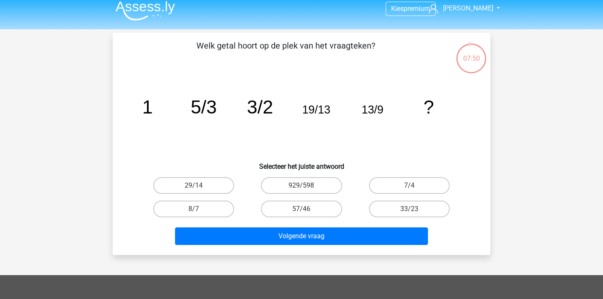
scroll to position [7, 0]
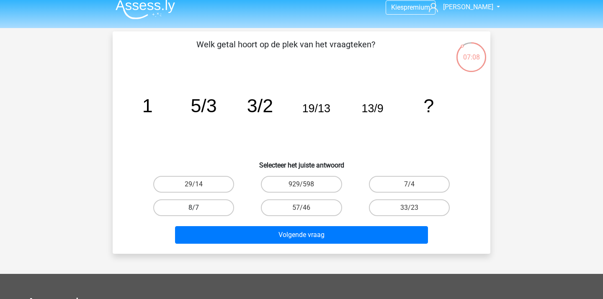
click at [207, 212] on label "8/7" at bounding box center [193, 207] width 81 height 17
click at [199, 212] on input "8/7" at bounding box center [196, 210] width 5 height 5
radio input "true"
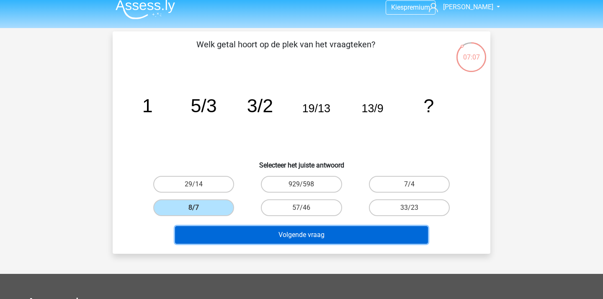
click at [232, 237] on button "Volgende vraag" at bounding box center [301, 235] width 253 height 18
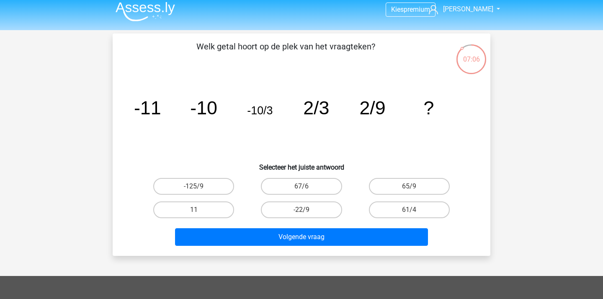
scroll to position [3, 0]
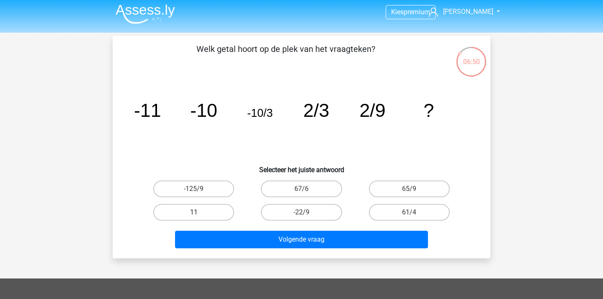
click at [210, 218] on label "11" at bounding box center [193, 212] width 81 height 17
click at [199, 218] on input "11" at bounding box center [196, 214] width 5 height 5
radio input "true"
click at [229, 228] on div "Volgende vraag" at bounding box center [301, 238] width 351 height 28
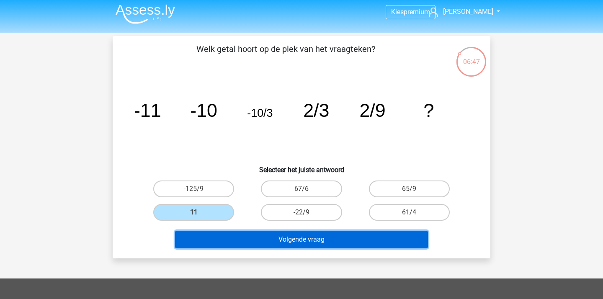
click at [246, 241] on button "Volgende vraag" at bounding box center [301, 240] width 253 height 18
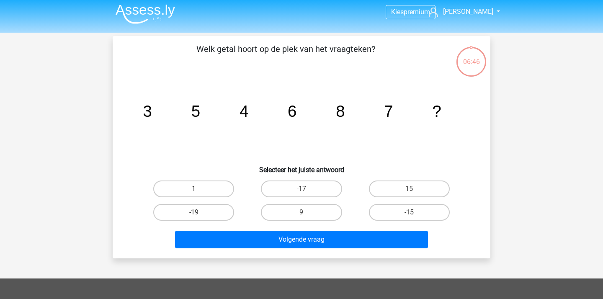
scroll to position [39, 0]
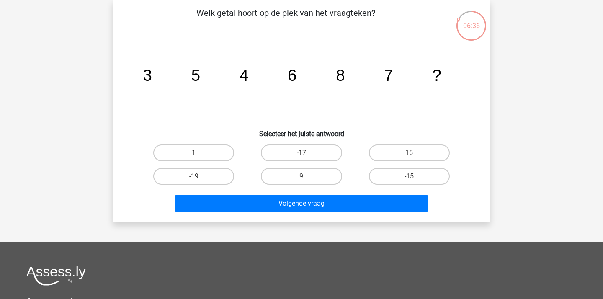
click at [304, 178] on input "9" at bounding box center [304, 178] width 5 height 5
radio input "true"
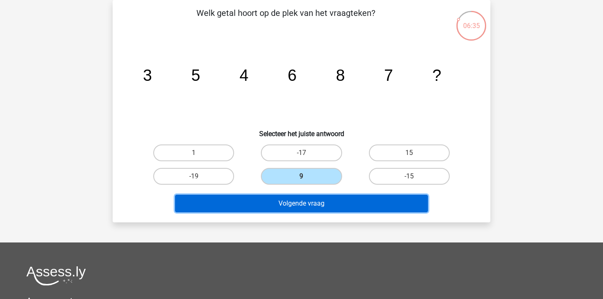
click at [313, 203] on button "Volgende vraag" at bounding box center [301, 204] width 253 height 18
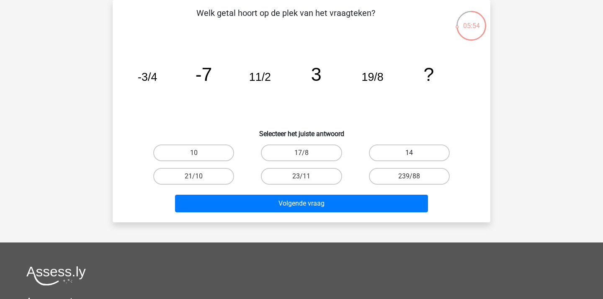
click at [401, 149] on label "14" at bounding box center [409, 153] width 81 height 17
click at [409, 153] on input "14" at bounding box center [411, 155] width 5 height 5
radio input "true"
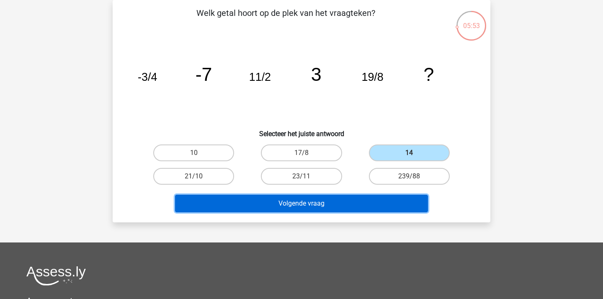
click at [338, 201] on button "Volgende vraag" at bounding box center [301, 204] width 253 height 18
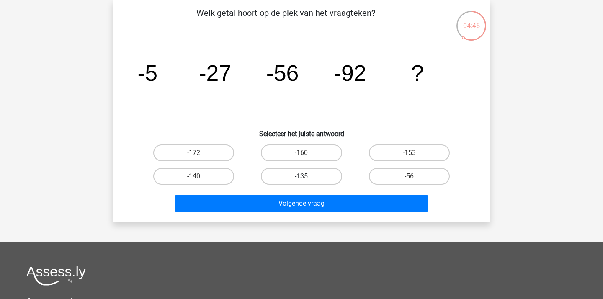
click at [312, 177] on label "-135" at bounding box center [301, 176] width 81 height 17
click at [307, 177] on input "-135" at bounding box center [304, 178] width 5 height 5
radio input "true"
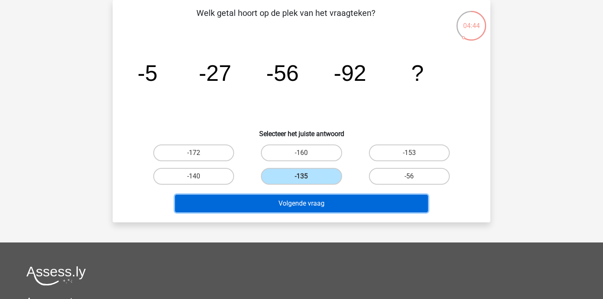
click at [323, 206] on button "Volgende vraag" at bounding box center [301, 204] width 253 height 18
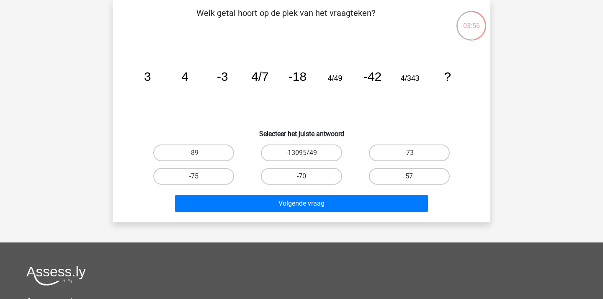
click at [295, 180] on label "-70" at bounding box center [301, 176] width 81 height 17
click at [302, 180] on input "-70" at bounding box center [304, 178] width 5 height 5
radio input "true"
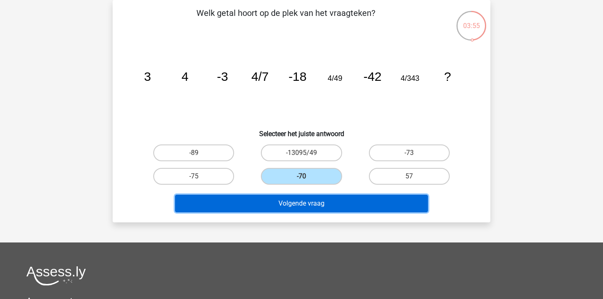
click at [290, 207] on button "Volgende vraag" at bounding box center [301, 204] width 253 height 18
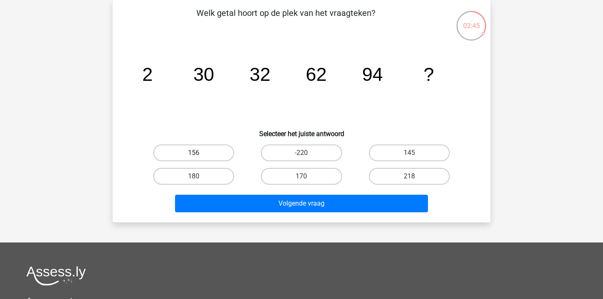
click at [199, 151] on label "156" at bounding box center [193, 153] width 81 height 17
click at [199, 153] on input "156" at bounding box center [196, 155] width 5 height 5
radio input "true"
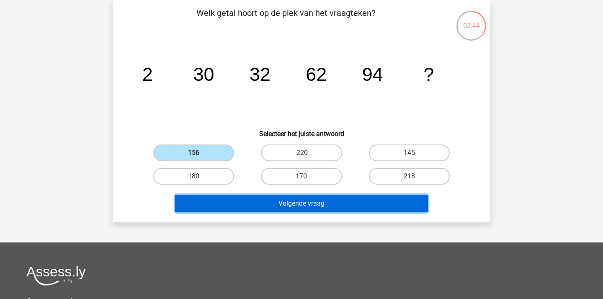
click at [281, 202] on button "Volgende vraag" at bounding box center [301, 204] width 253 height 18
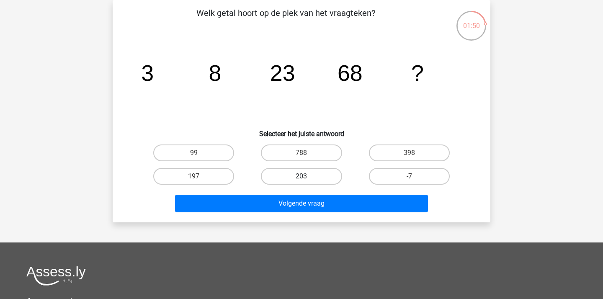
click at [306, 175] on label "203" at bounding box center [301, 176] width 81 height 17
click at [306, 176] on input "203" at bounding box center [304, 178] width 5 height 5
radio input "true"
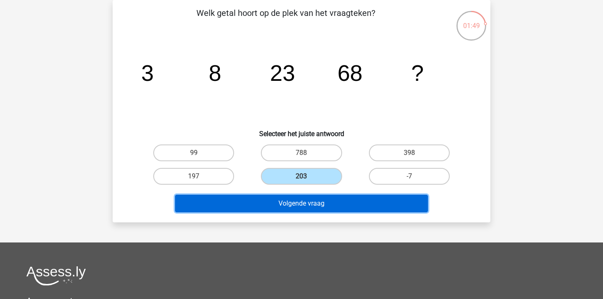
click at [319, 201] on button "Volgende vraag" at bounding box center [301, 204] width 253 height 18
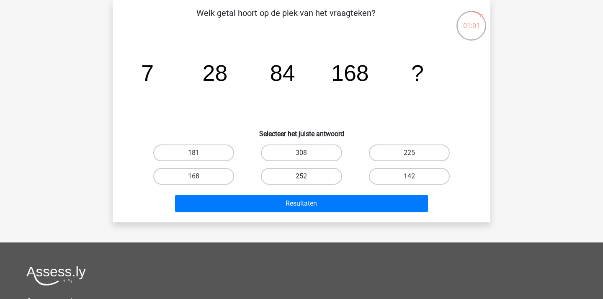
click at [278, 172] on label "252" at bounding box center [301, 176] width 81 height 17
click at [302, 176] on input "252" at bounding box center [304, 178] width 5 height 5
radio input "true"
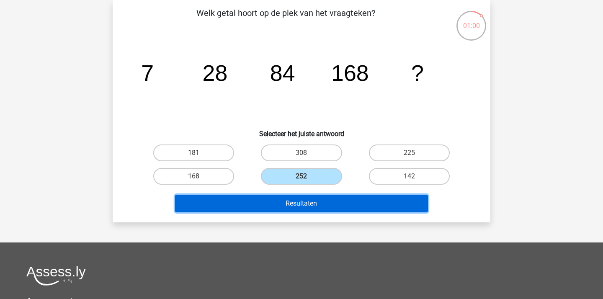
click at [294, 206] on button "Resultaten" at bounding box center [301, 204] width 253 height 18
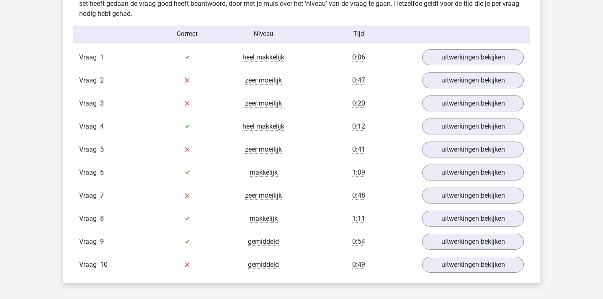
scroll to position [677, 0]
click at [459, 82] on link "uitwerkingen bekijken" at bounding box center [473, 80] width 117 height 18
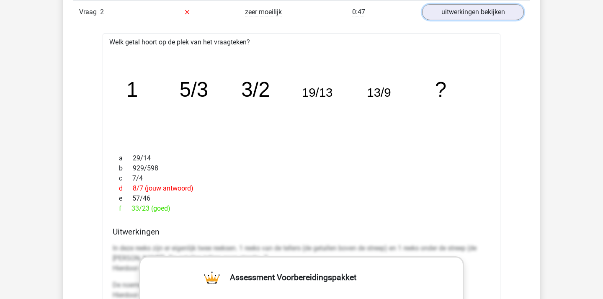
scroll to position [728, 0]
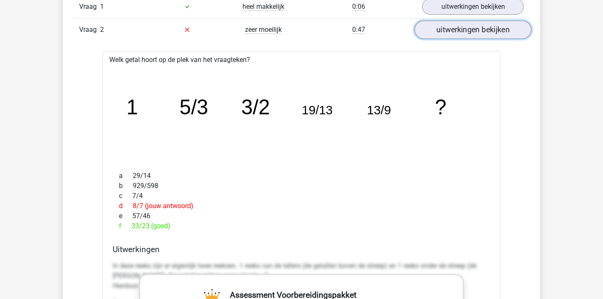
click at [448, 32] on link "uitwerkingen bekijken" at bounding box center [473, 30] width 117 height 18
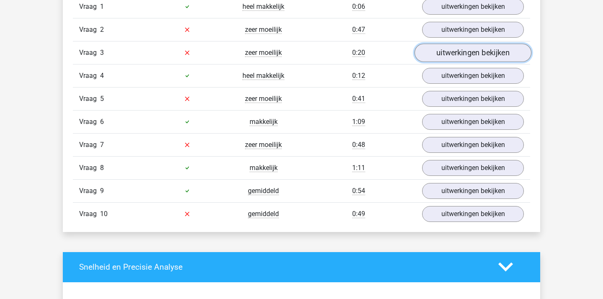
click at [450, 51] on link "uitwerkingen bekijken" at bounding box center [473, 53] width 117 height 18
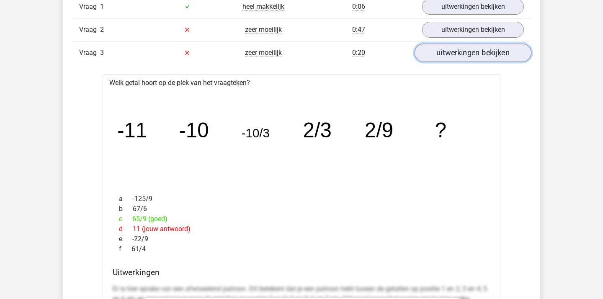
click at [450, 51] on link "uitwerkingen bekijken" at bounding box center [473, 53] width 117 height 18
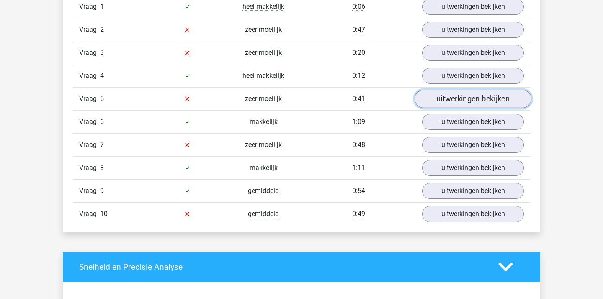
click at [449, 96] on link "uitwerkingen bekijken" at bounding box center [473, 99] width 117 height 18
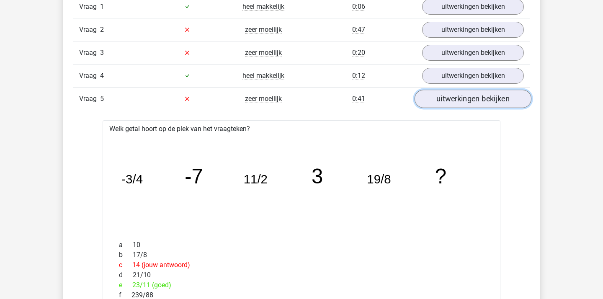
click at [449, 102] on link "uitwerkingen bekijken" at bounding box center [473, 99] width 117 height 18
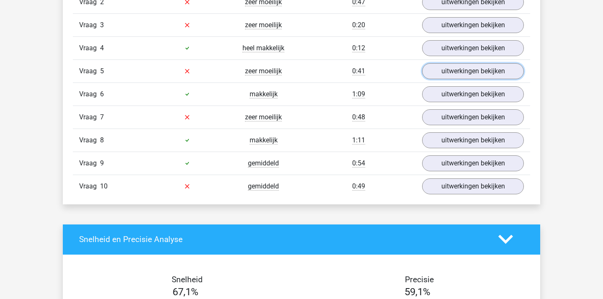
scroll to position [757, 0]
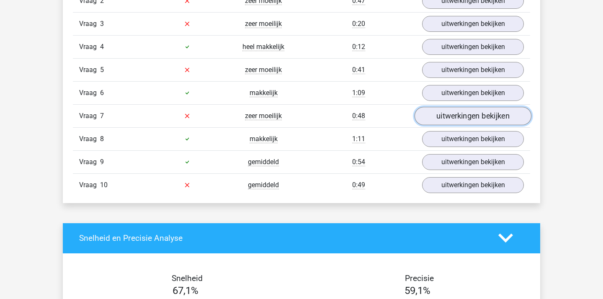
click at [444, 116] on link "uitwerkingen bekijken" at bounding box center [473, 116] width 117 height 18
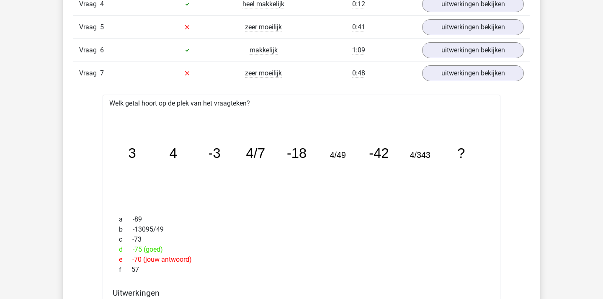
scroll to position [798, 0]
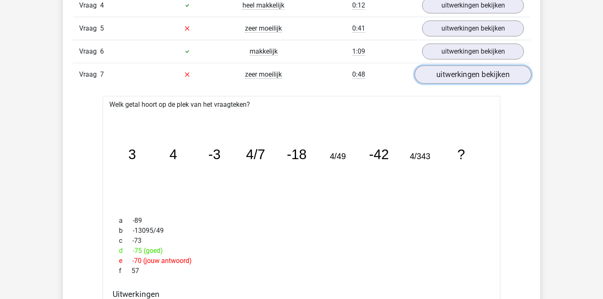
click at [436, 70] on link "uitwerkingen bekijken" at bounding box center [473, 74] width 117 height 18
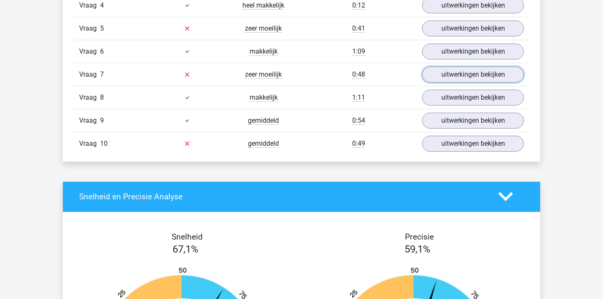
scroll to position [825, 0]
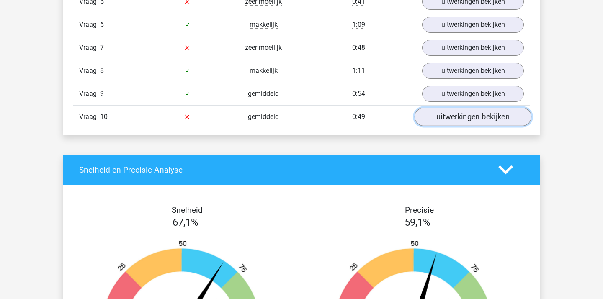
click at [453, 119] on link "uitwerkingen bekijken" at bounding box center [473, 117] width 117 height 18
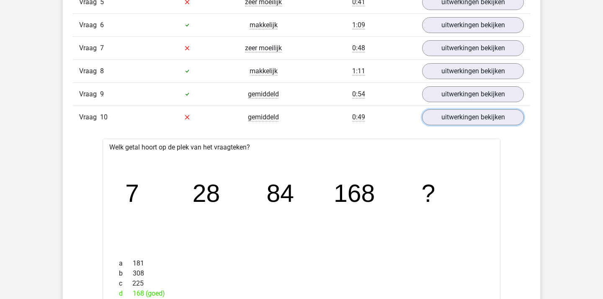
scroll to position [819, 0]
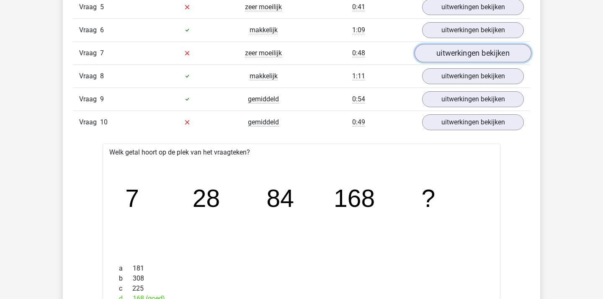
click at [458, 47] on link "uitwerkingen bekijken" at bounding box center [473, 53] width 117 height 18
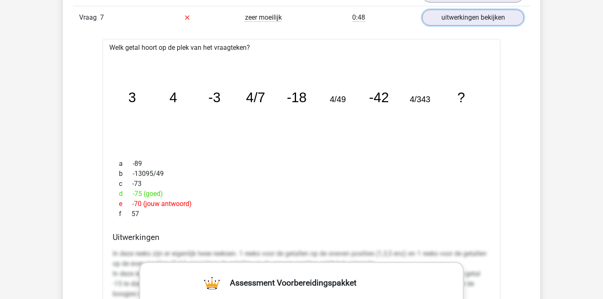
scroll to position [789, 0]
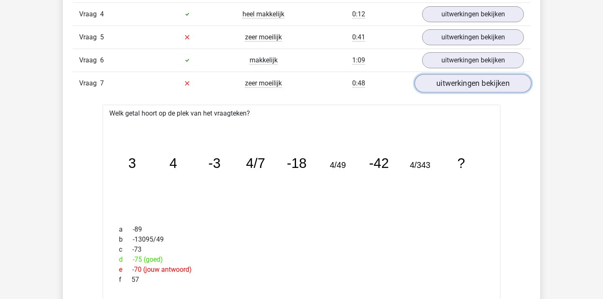
click at [433, 80] on link "uitwerkingen bekijken" at bounding box center [473, 83] width 117 height 18
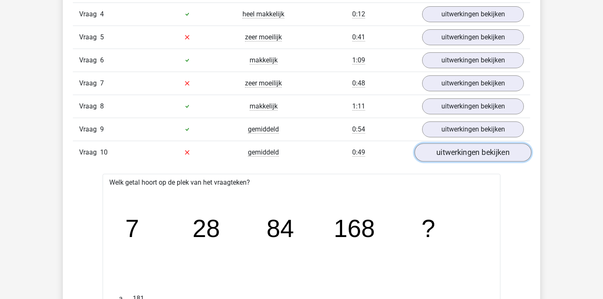
click at [442, 153] on link "uitwerkingen bekijken" at bounding box center [473, 152] width 117 height 18
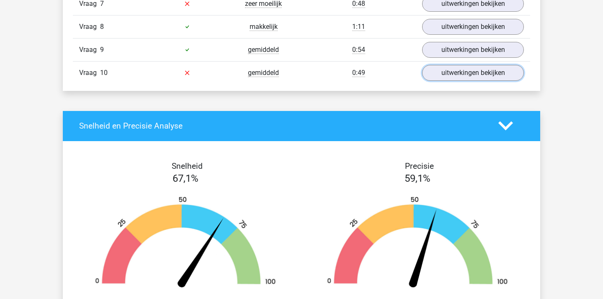
scroll to position [867, 0]
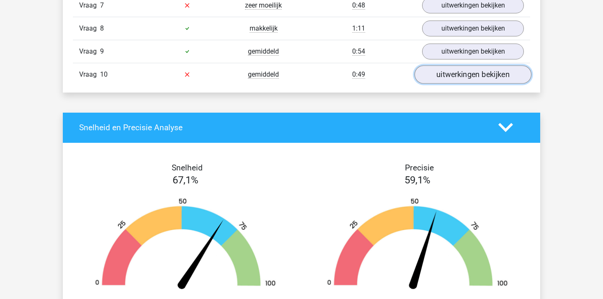
click at [461, 72] on link "uitwerkingen bekijken" at bounding box center [473, 74] width 117 height 18
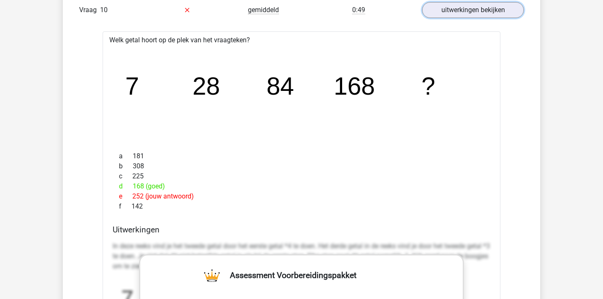
scroll to position [933, 0]
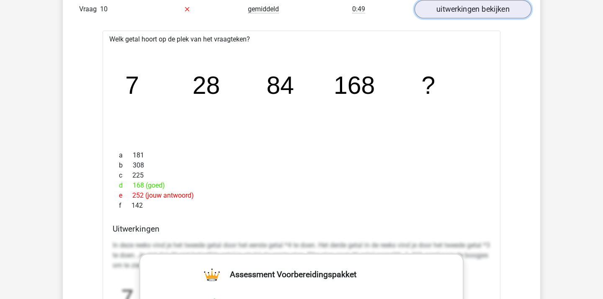
click at [476, 13] on link "uitwerkingen bekijken" at bounding box center [473, 9] width 117 height 18
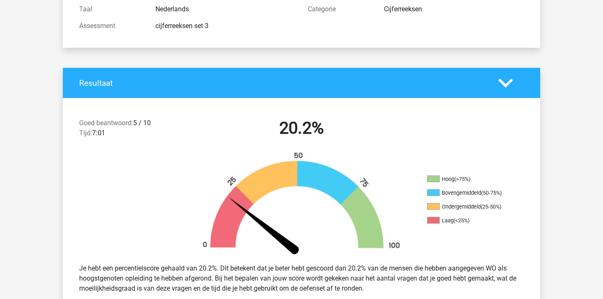
scroll to position [0, 0]
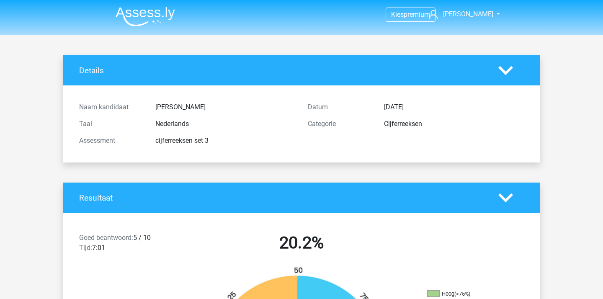
click at [142, 16] on img at bounding box center [145, 17] width 59 height 20
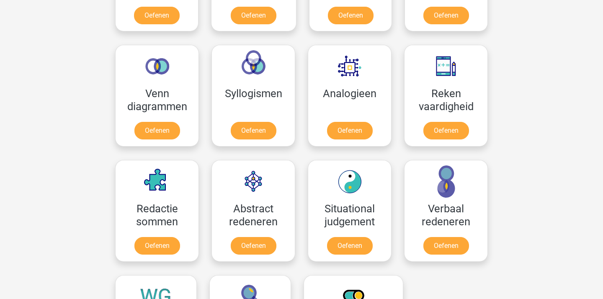
scroll to position [351, 0]
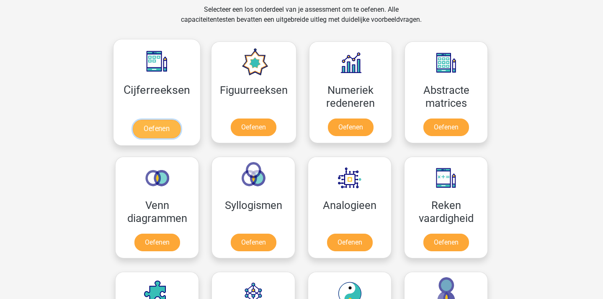
click at [161, 120] on link "Oefenen" at bounding box center [157, 129] width 48 height 18
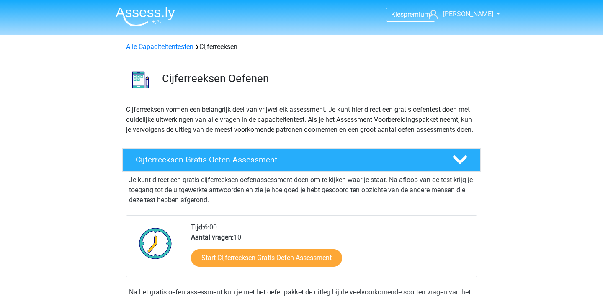
click at [156, 13] on img at bounding box center [145, 17] width 59 height 20
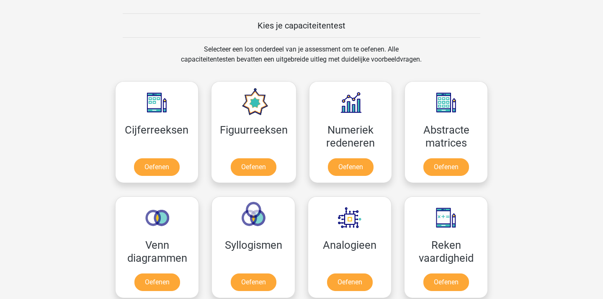
scroll to position [388, 0]
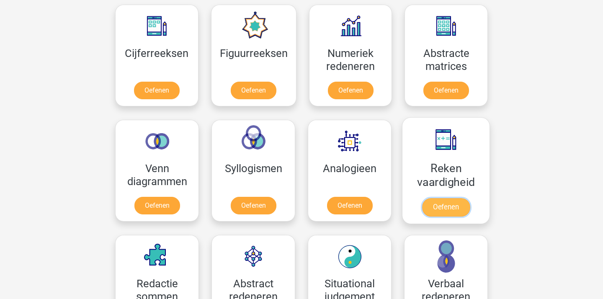
click at [433, 198] on link "Oefenen" at bounding box center [446, 207] width 48 height 18
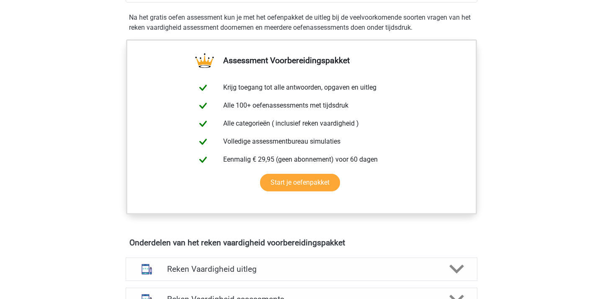
scroll to position [358, 0]
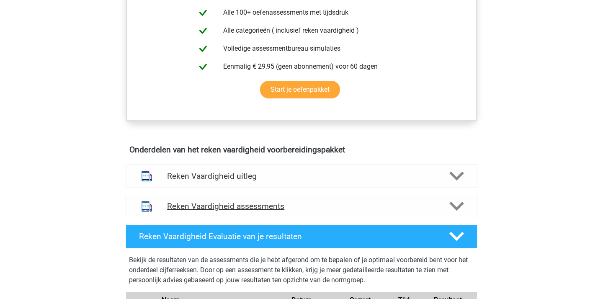
click at [284, 204] on h4 "Reken Vaardigheid assessments" at bounding box center [301, 206] width 269 height 10
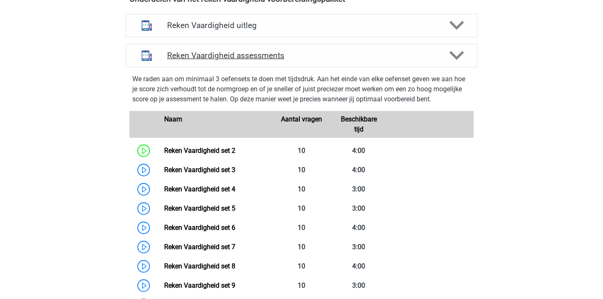
scroll to position [604, 0]
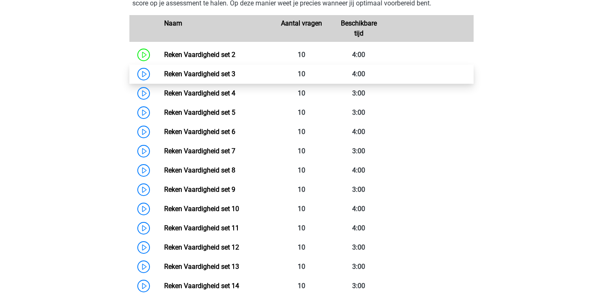
click at [235, 78] on link "Reken Vaardigheid set 3" at bounding box center [199, 74] width 71 height 8
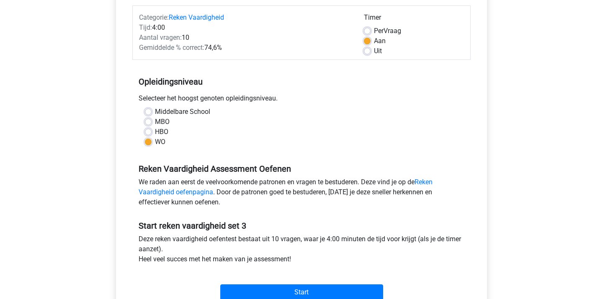
scroll to position [118, 0]
